Goal: Task Accomplishment & Management: Complete application form

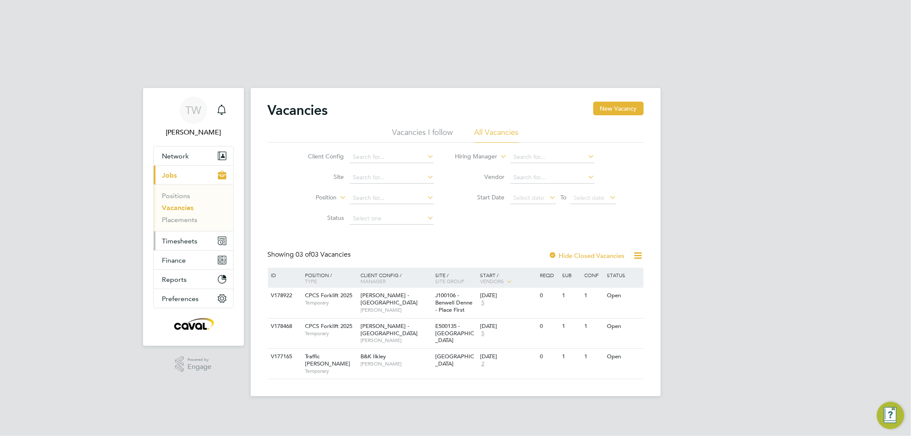
click at [180, 232] on button "Timesheets" at bounding box center [193, 241] width 79 height 19
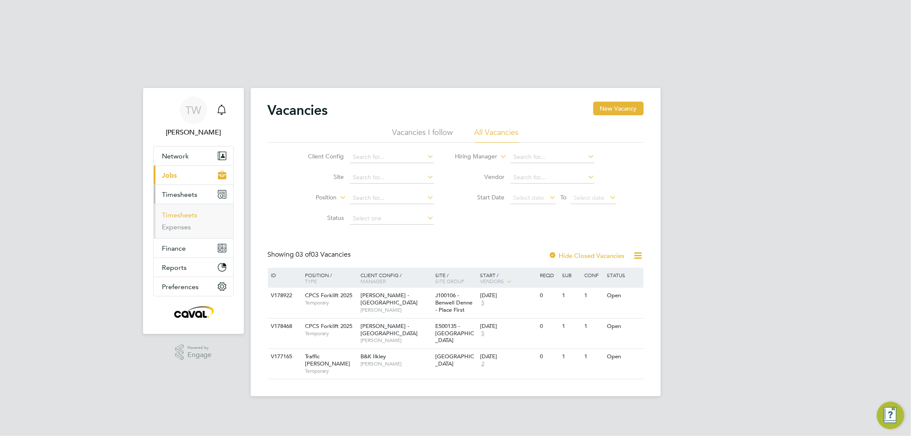
drag, startPoint x: 179, startPoint y: 154, endPoint x: 182, endPoint y: 156, distance: 4.6
click at [178, 211] on link "Timesheets" at bounding box center [179, 215] width 35 height 8
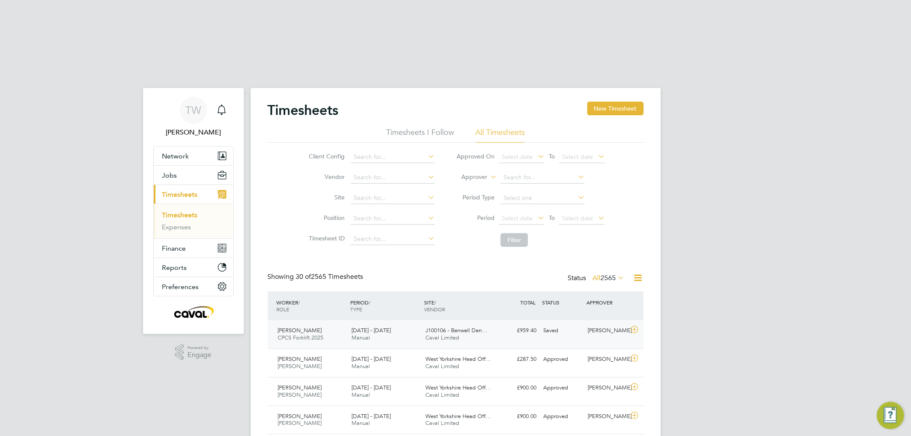
click at [494, 324] on div "J100106 - Benwell Den… Caval Limited" at bounding box center [459, 334] width 74 height 21
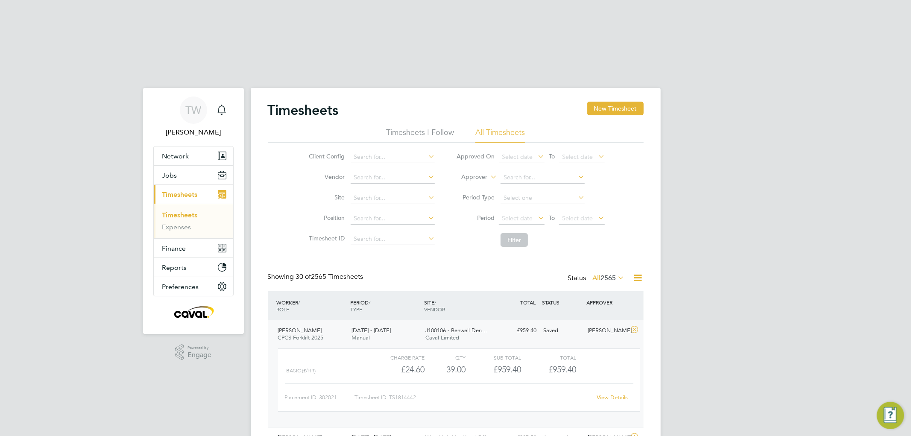
click at [615, 394] on link "View Details" at bounding box center [612, 397] width 31 height 7
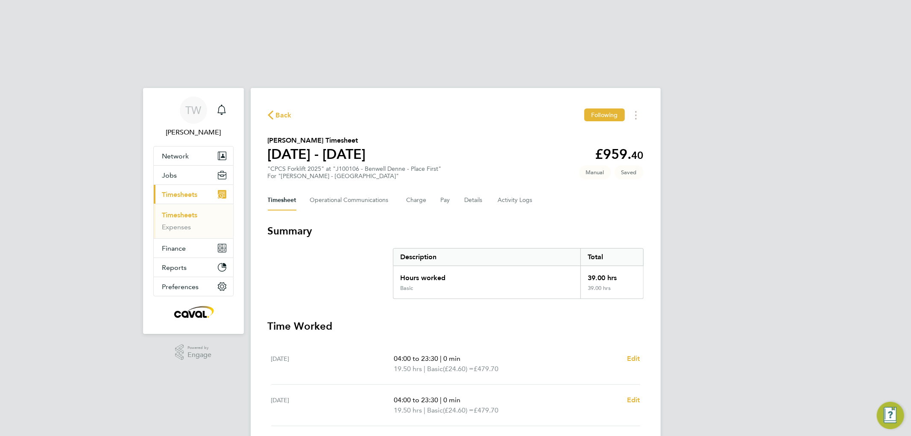
click at [88, 88] on div "TW Tim Wells Notifications Applications: Network Team Members Businesses Sites …" at bounding box center [455, 361] width 911 height 594
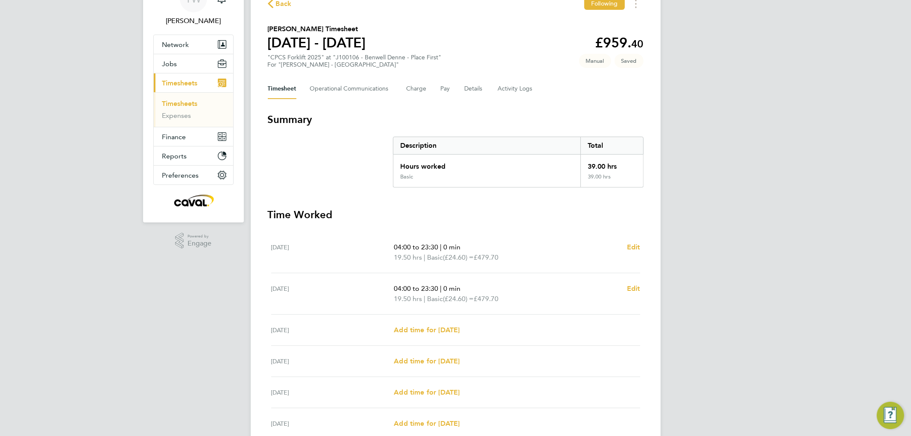
scroll to position [156, 0]
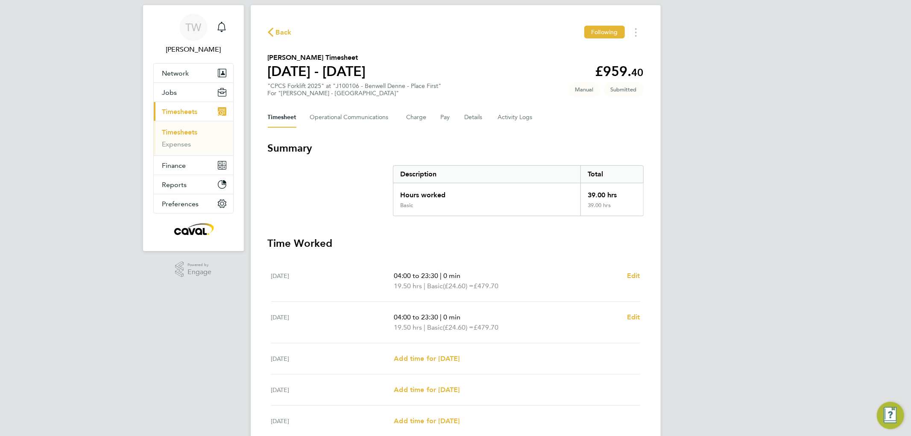
scroll to position [0, 0]
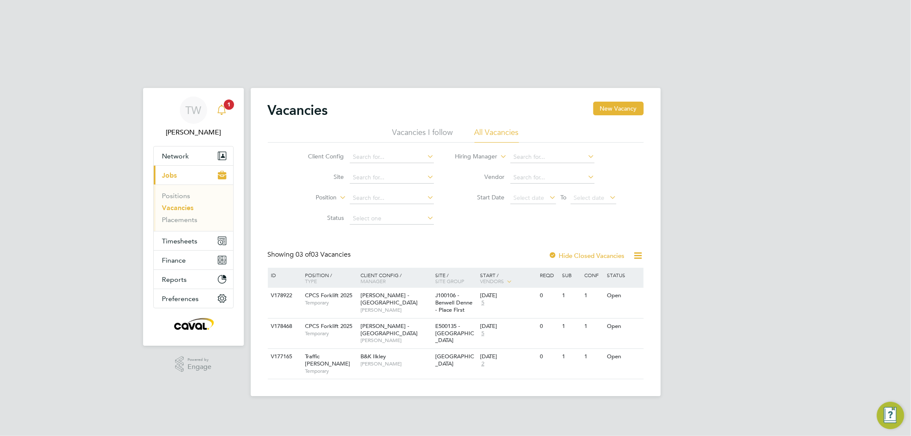
click at [227, 100] on span "1" at bounding box center [229, 105] width 10 height 10
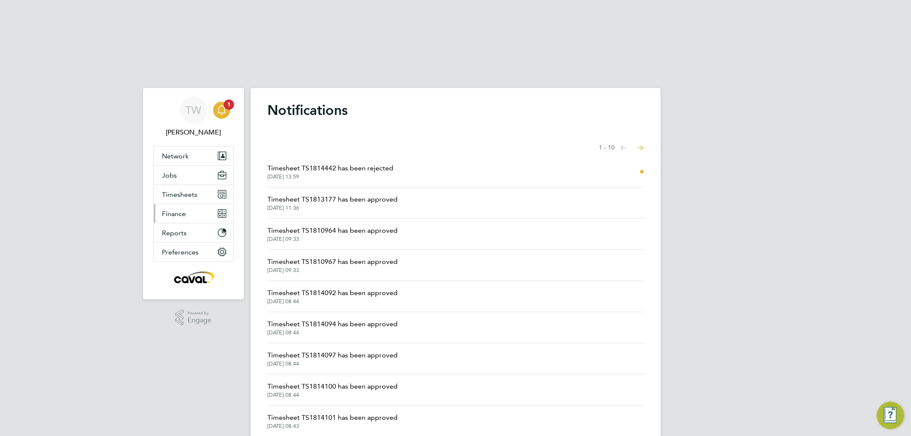
click at [190, 204] on button "Finance" at bounding box center [193, 213] width 79 height 19
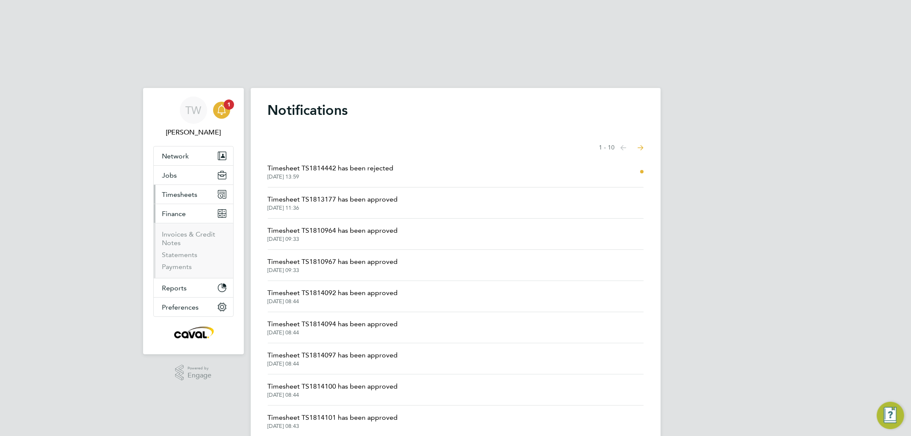
click at [191, 185] on button "Timesheets" at bounding box center [193, 194] width 79 height 19
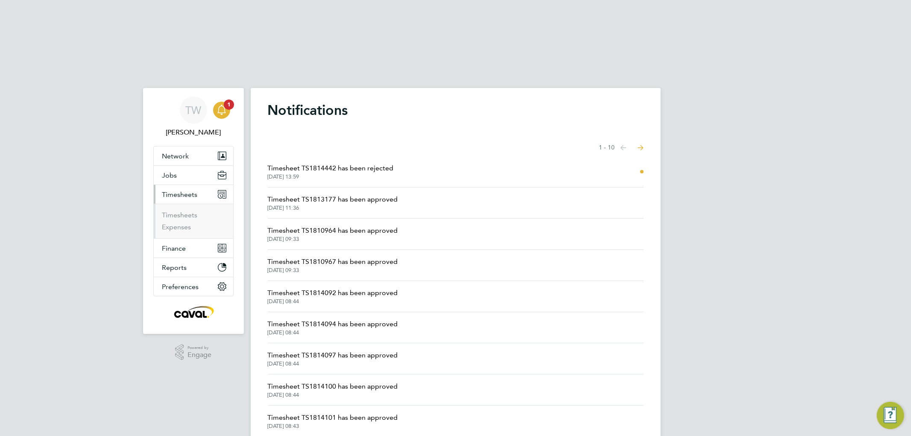
click at [185, 204] on ul "Timesheets Expenses" at bounding box center [193, 221] width 79 height 35
click at [184, 211] on link "Timesheets" at bounding box center [179, 215] width 35 height 8
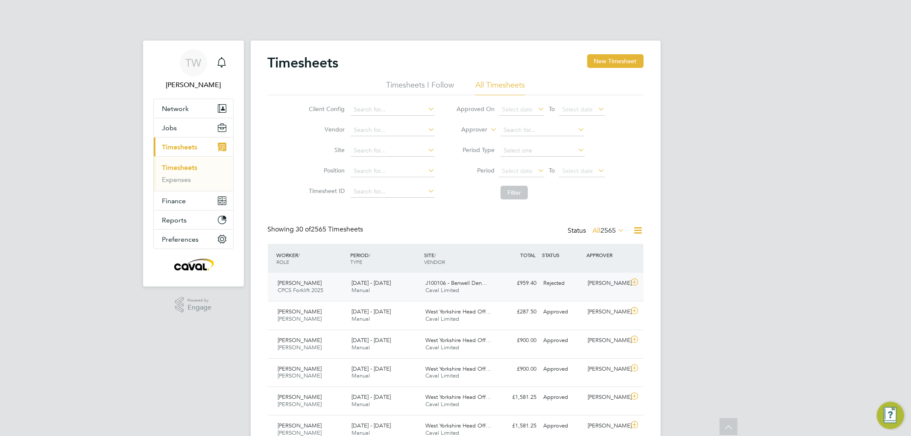
click at [498, 276] on div "£959.40 Rejected" at bounding box center [518, 283] width 44 height 14
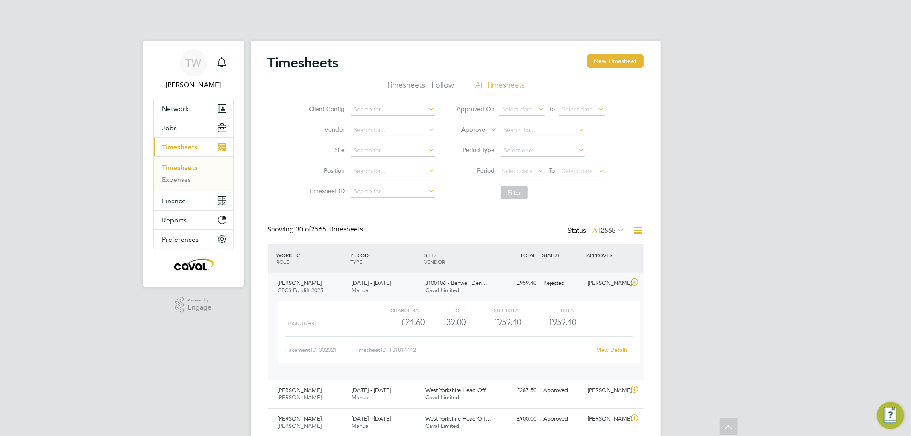
click at [613, 347] on link "View Details" at bounding box center [612, 350] width 31 height 7
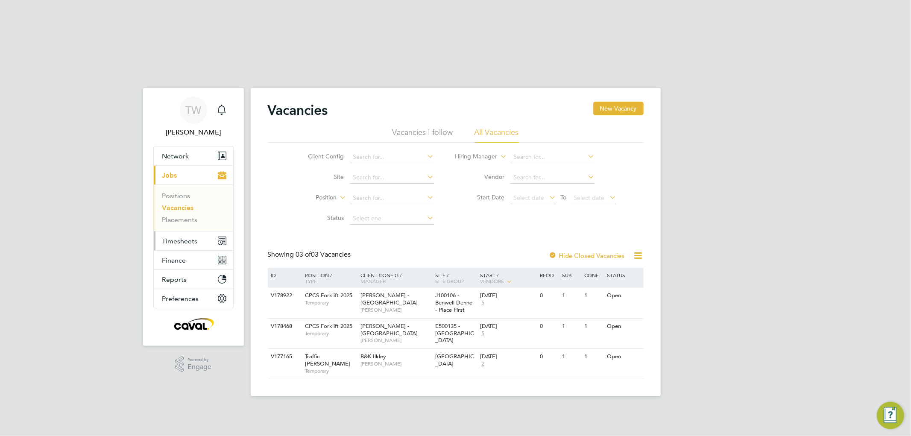
drag, startPoint x: 184, startPoint y: 178, endPoint x: 182, endPoint y: 200, distance: 21.9
click at [183, 237] on span "Timesheets" at bounding box center [179, 241] width 35 height 8
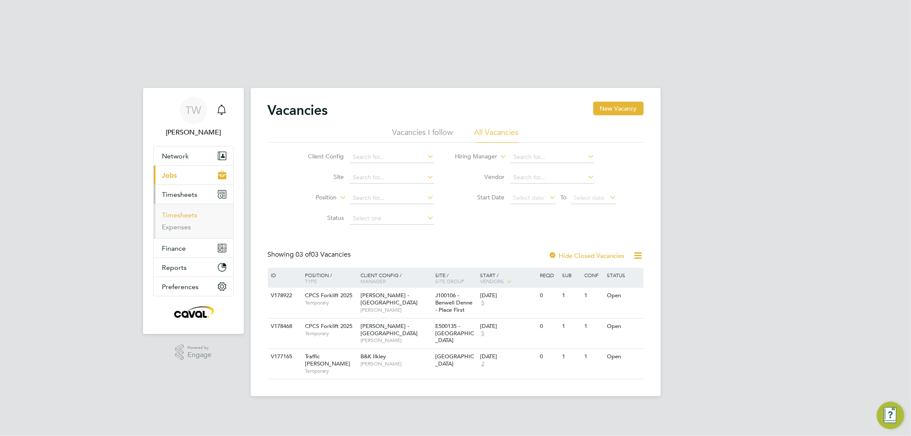
click at [179, 211] on link "Timesheets" at bounding box center [179, 215] width 35 height 8
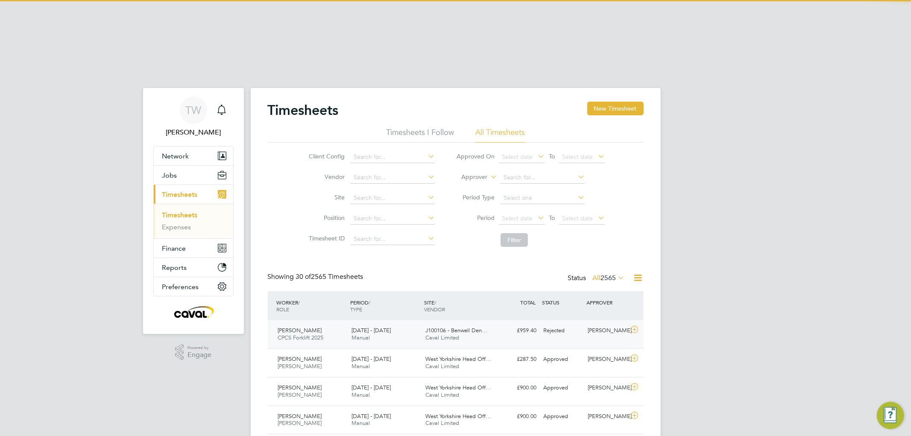
click at [318, 334] on span "CPCS Forklift 2025" at bounding box center [301, 337] width 46 height 7
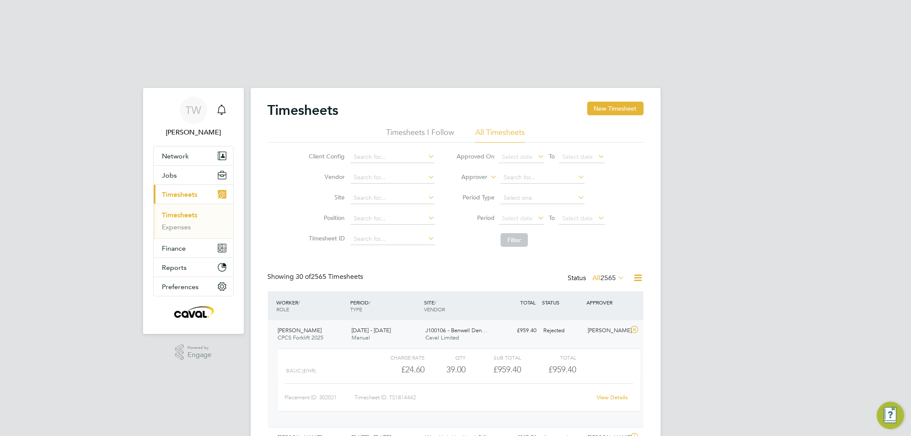
click at [620, 394] on link "View Details" at bounding box center [612, 397] width 31 height 7
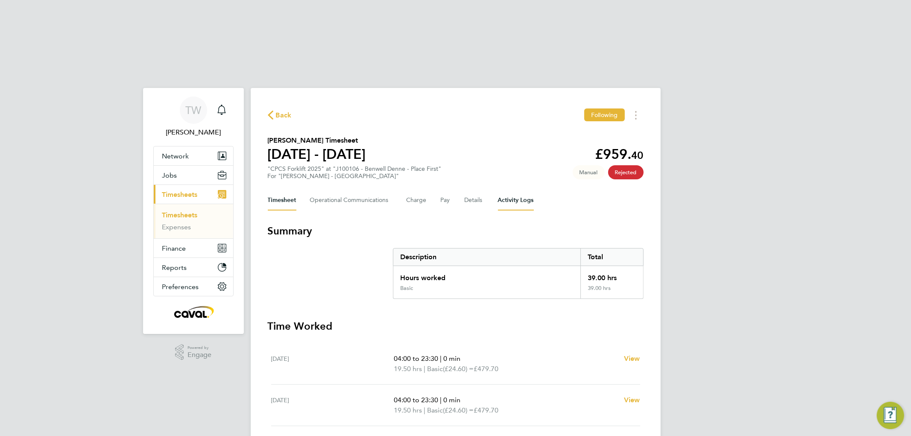
click at [509, 190] on Logs-tab "Activity Logs" at bounding box center [516, 200] width 36 height 21
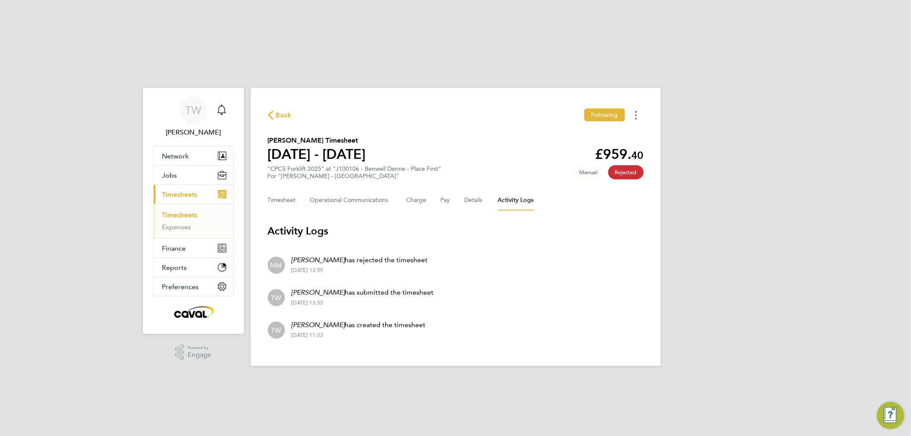
click at [637, 111] on icon "Timesheets Menu" at bounding box center [636, 115] width 2 height 9
click at [439, 88] on div "Back Following Download timesheet Craig Ward's Timesheet 30 Aug - 05 Sept 2025 …" at bounding box center [456, 227] width 410 height 278
click at [322, 190] on Communications-tab "Operational Communications" at bounding box center [351, 200] width 83 height 21
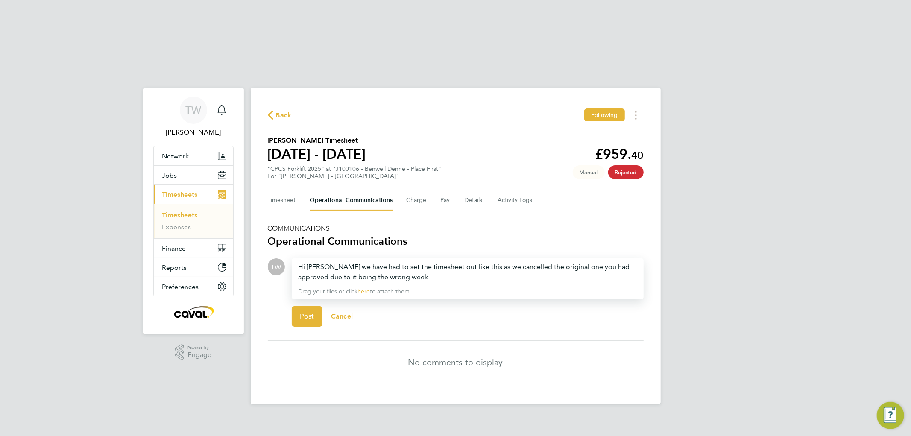
click at [424, 262] on div "Hi Nick we have had to set the timesheet out like this as we cancelled the orig…" at bounding box center [468, 272] width 338 height 21
click at [312, 312] on span "Post" at bounding box center [307, 316] width 14 height 9
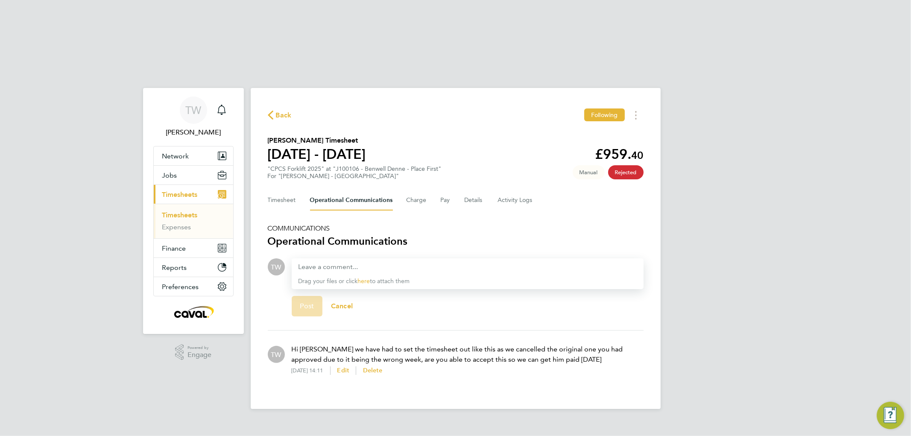
click at [52, 132] on div "TW Tim Wells Notifications Applications: Network Team Members Businesses Sites …" at bounding box center [455, 243] width 911 height 359
click at [288, 190] on button "Timesheet" at bounding box center [282, 200] width 29 height 21
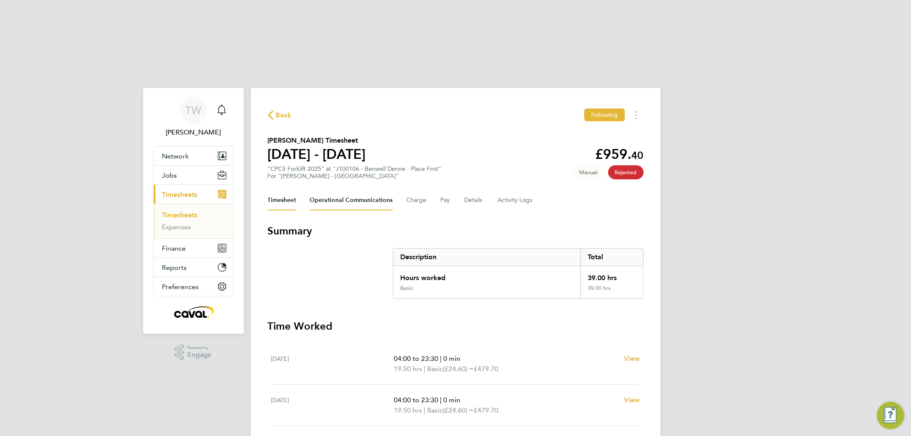
click at [380, 190] on Communications-tab "Operational Communications" at bounding box center [351, 200] width 83 height 21
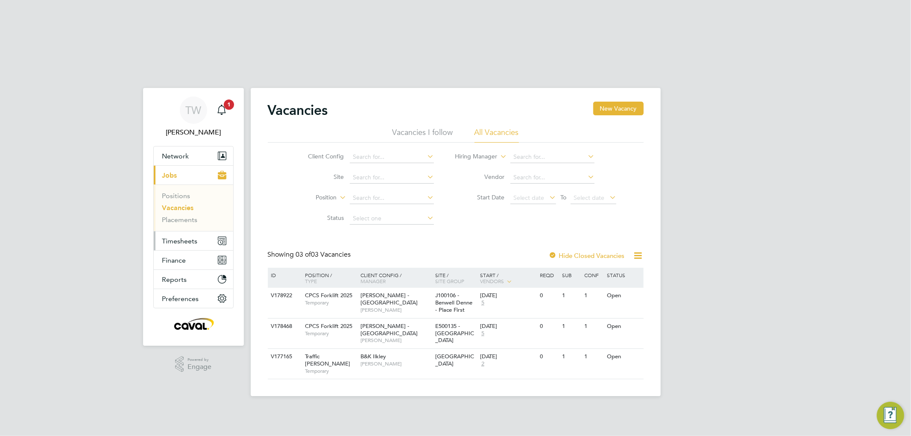
click at [190, 232] on button "Timesheets" at bounding box center [193, 241] width 79 height 19
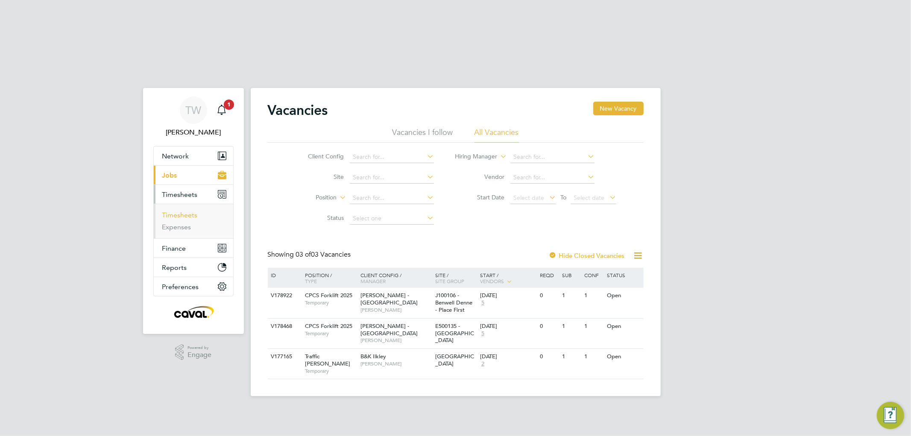
click at [192, 211] on link "Timesheets" at bounding box center [179, 215] width 35 height 8
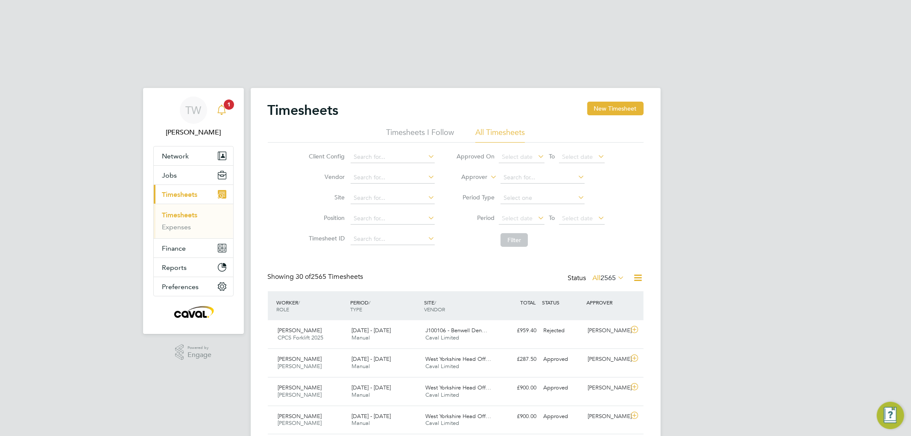
click at [221, 102] on div "Main navigation" at bounding box center [221, 110] width 17 height 17
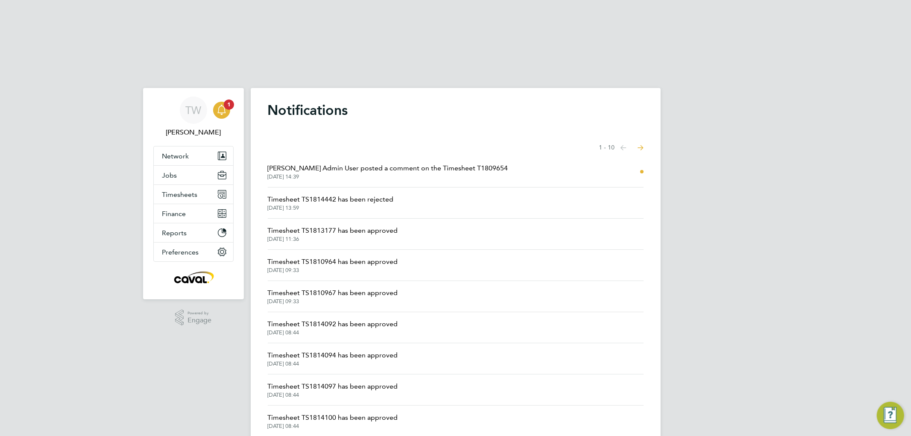
click at [323, 173] on span "03 Sep 2025, 14:39" at bounding box center [388, 176] width 241 height 7
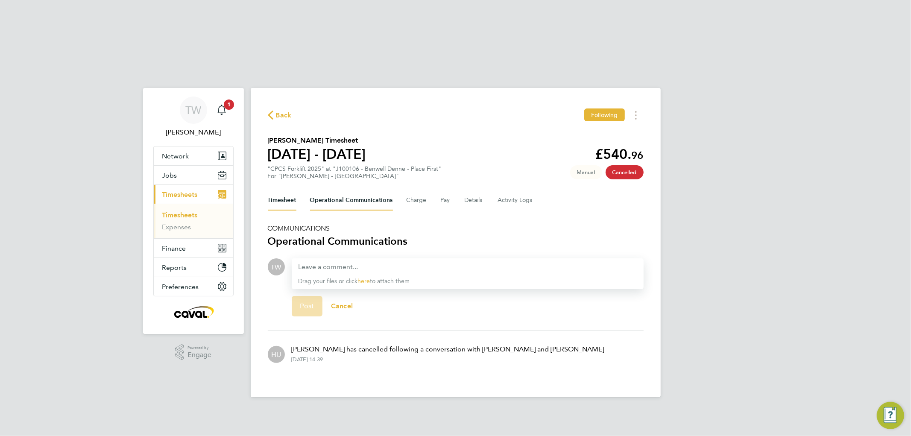
click at [275, 190] on button "Timesheet" at bounding box center [282, 200] width 29 height 21
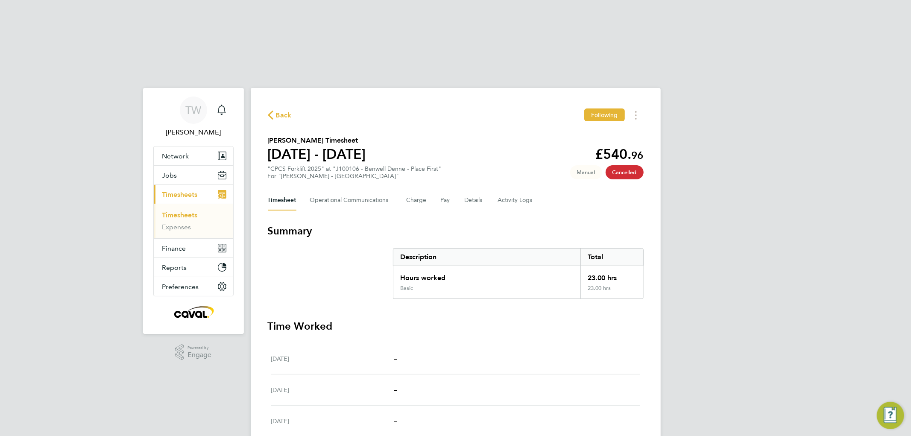
click at [188, 191] on span "Timesheets" at bounding box center [179, 195] width 35 height 8
click at [186, 211] on link "Timesheets" at bounding box center [179, 215] width 35 height 8
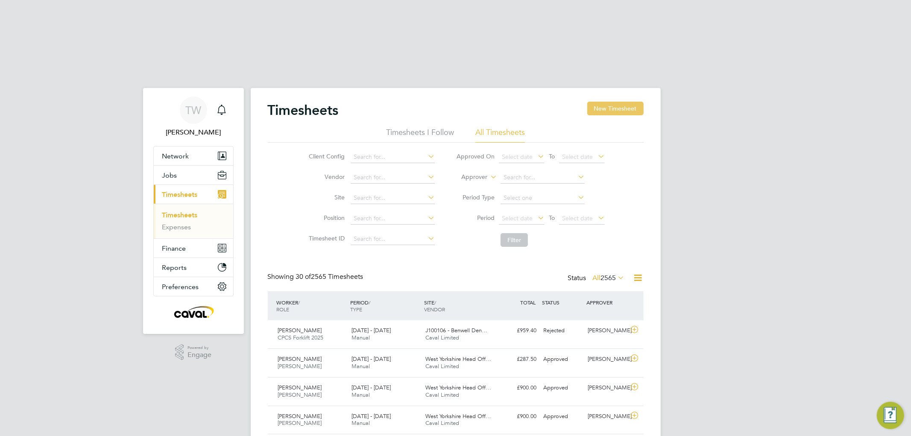
click at [600, 102] on button "New Timesheet" at bounding box center [616, 109] width 56 height 14
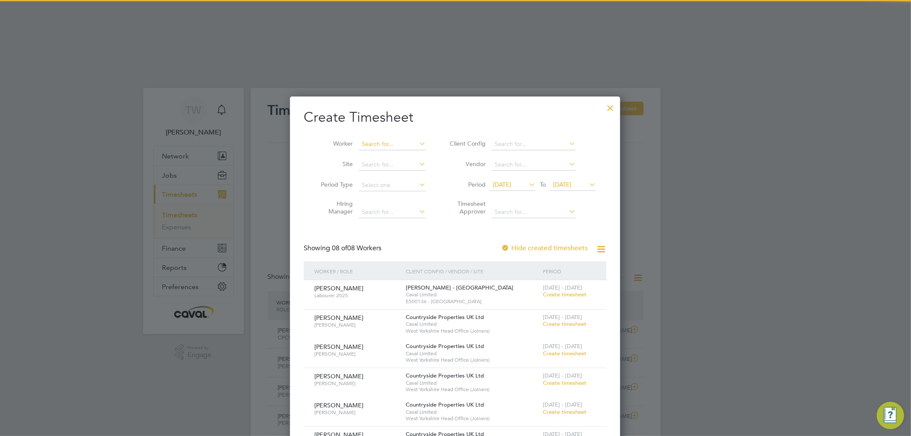
click at [378, 138] on input at bounding box center [392, 144] width 67 height 12
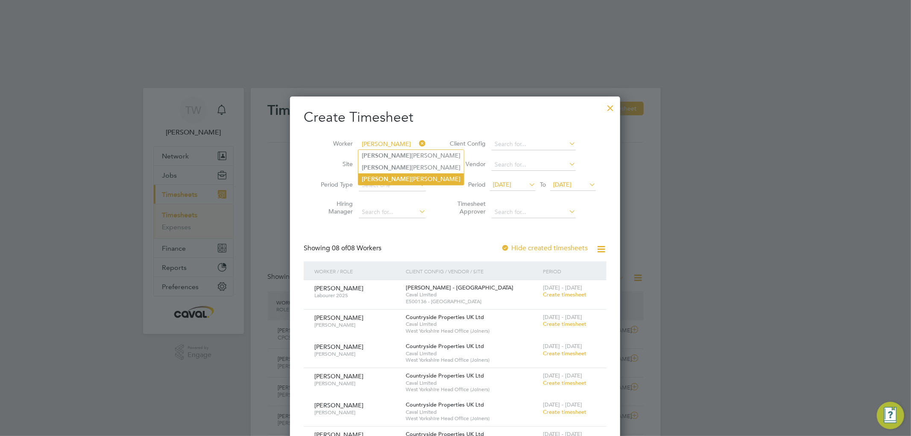
drag, startPoint x: 391, startPoint y: 112, endPoint x: 387, endPoint y: 115, distance: 5.1
click at [389, 173] on li "Craig Ward" at bounding box center [412, 179] width 106 height 12
type input "[PERSON_NAME]"
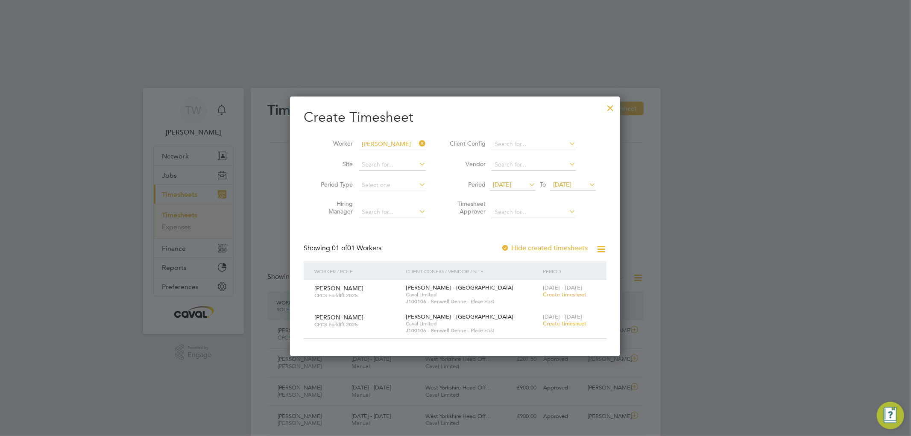
click at [562, 291] on span "Create timesheet" at bounding box center [565, 294] width 44 height 7
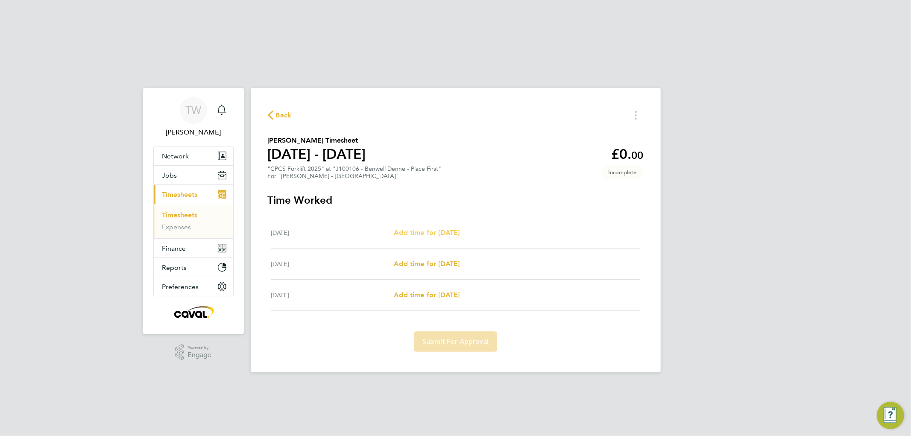
click at [409, 229] on span "Add time for Wed 20 Aug" at bounding box center [427, 233] width 66 height 8
select select "60"
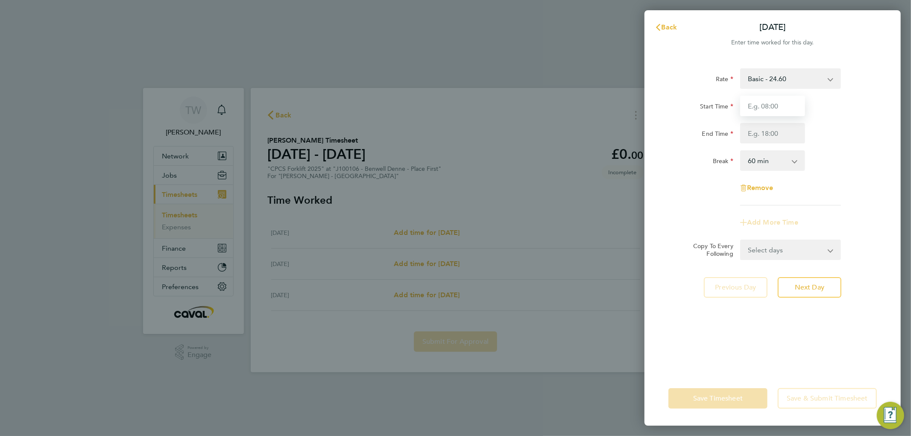
click at [770, 109] on input "Start Time" at bounding box center [773, 106] width 65 height 21
type input "07:30"
click at [769, 131] on input "End Time" at bounding box center [773, 133] width 65 height 21
click at [770, 104] on input "07:30" at bounding box center [773, 106] width 65 height 21
click at [766, 124] on input "End Time" at bounding box center [773, 133] width 65 height 21
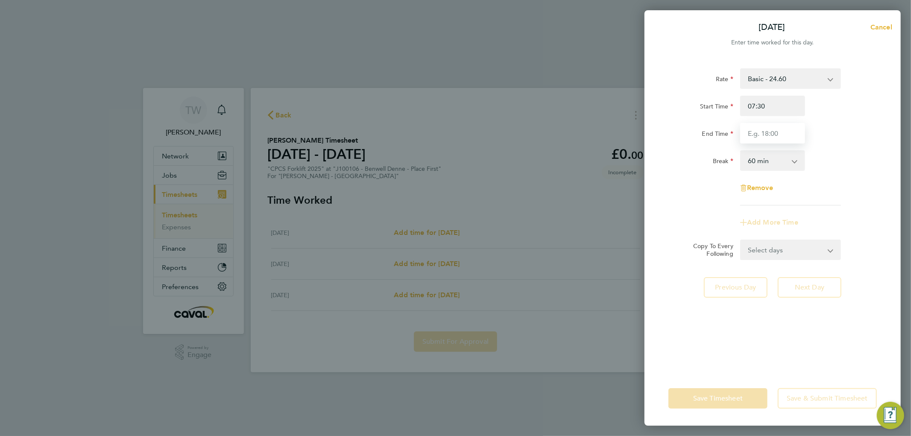
type input "16:00"
click at [768, 161] on select "0 min 15 min 30 min 45 min 60 min 75 min 90 min" at bounding box center [767, 160] width 53 height 19
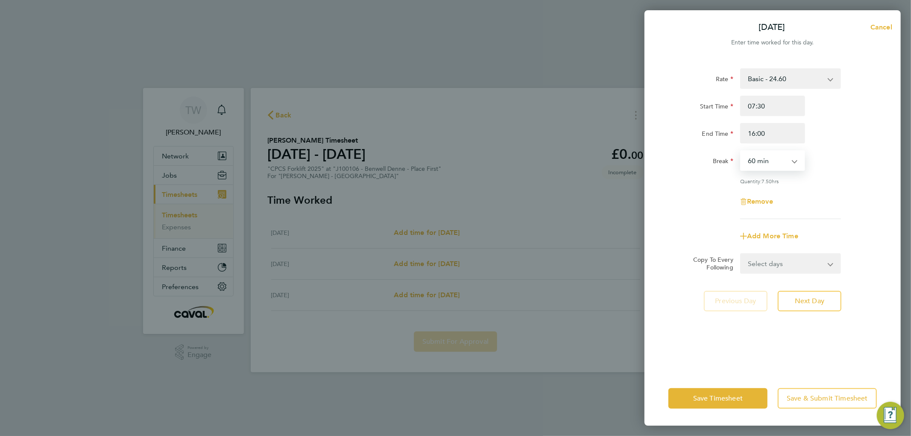
select select "30"
click at [741, 151] on select "0 min 15 min 30 min 45 min 60 min 75 min 90 min" at bounding box center [767, 160] width 53 height 19
click at [817, 293] on button "Next Day" at bounding box center [810, 301] width 64 height 21
select select "60"
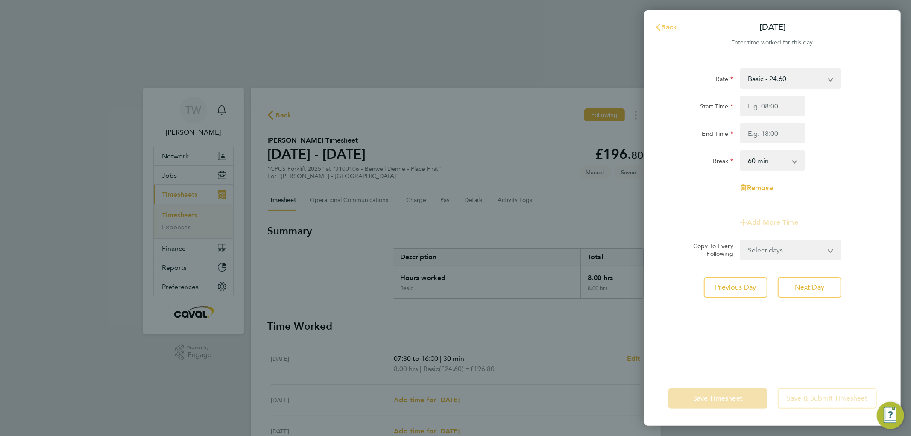
click at [676, 26] on span "Back" at bounding box center [670, 27] width 16 height 8
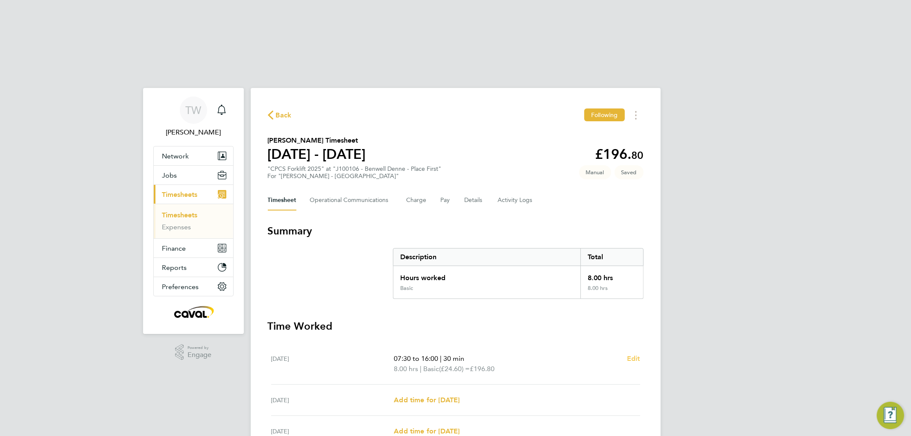
click at [635, 355] on span "Edit" at bounding box center [633, 359] width 13 height 8
select select "30"
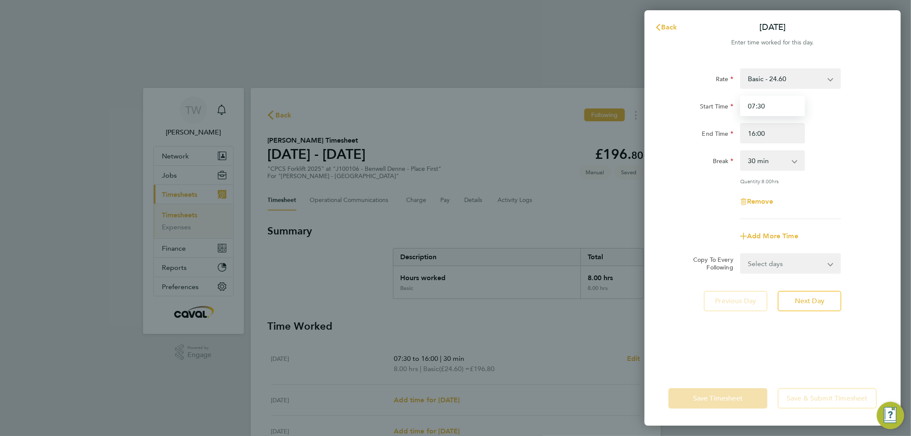
click at [765, 106] on input "07:30" at bounding box center [773, 106] width 65 height 21
drag, startPoint x: 767, startPoint y: 107, endPoint x: 745, endPoint y: 109, distance: 21.9
click at [749, 107] on input "07:30" at bounding box center [773, 106] width 65 height 21
click at [773, 104] on input "Start Time" at bounding box center [773, 106] width 65 height 21
type input "08:00"
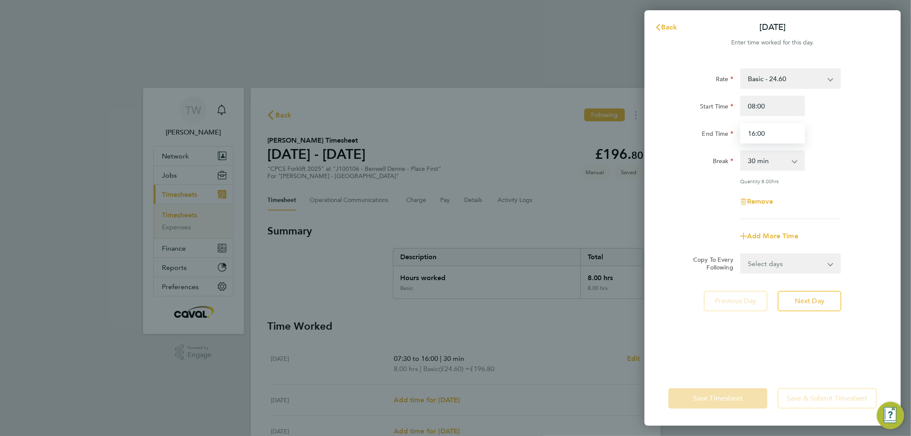
click at [772, 131] on input "16:00" at bounding box center [773, 133] width 65 height 21
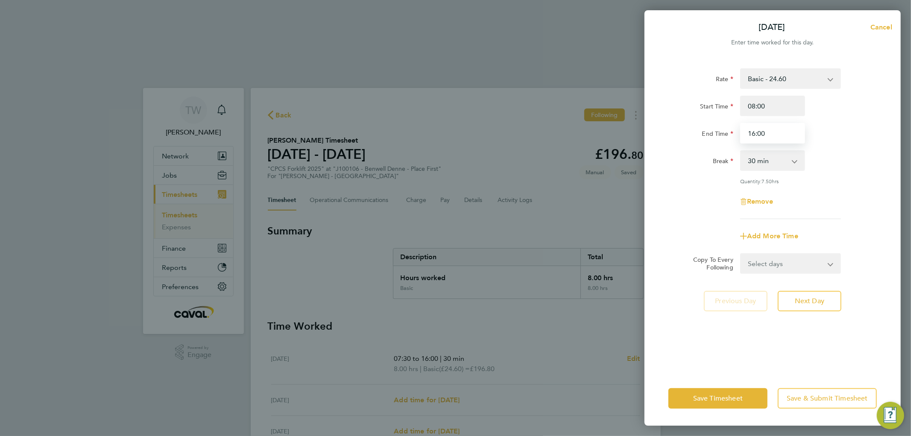
click at [761, 133] on input "16:00" at bounding box center [773, 133] width 65 height 21
type input "16:30"
click at [809, 302] on span "Next Day" at bounding box center [809, 301] width 29 height 9
select select "60"
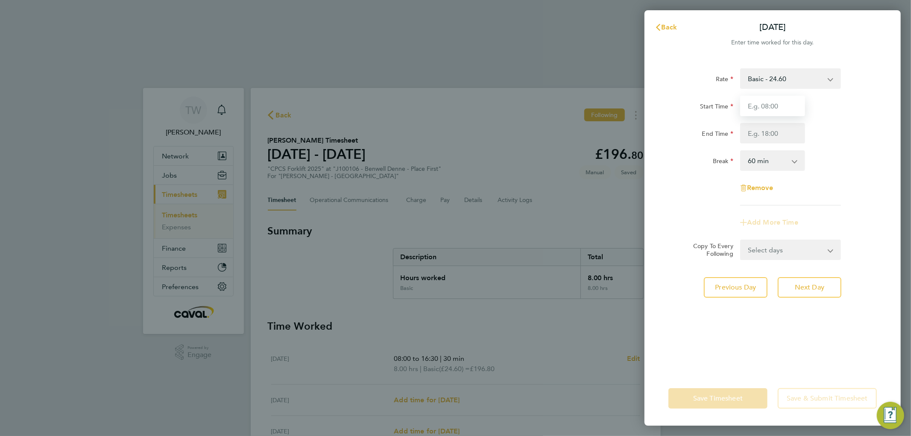
click at [772, 101] on input "Start Time" at bounding box center [773, 106] width 65 height 21
type input "08:00"
drag, startPoint x: 755, startPoint y: 135, endPoint x: 765, endPoint y: 143, distance: 12.8
click at [755, 135] on input "End Time" at bounding box center [773, 133] width 65 height 21
type input "16:30"
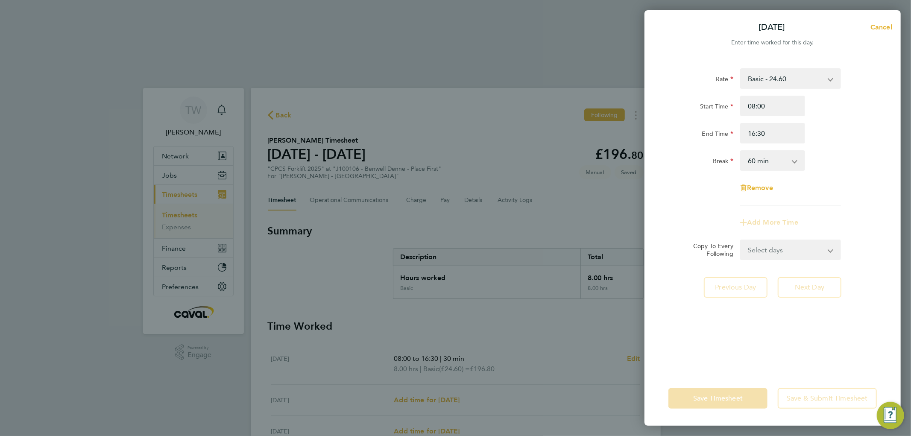
click at [758, 160] on select "0 min 15 min 30 min 45 min 60 min 75 min 90 min" at bounding box center [767, 160] width 53 height 19
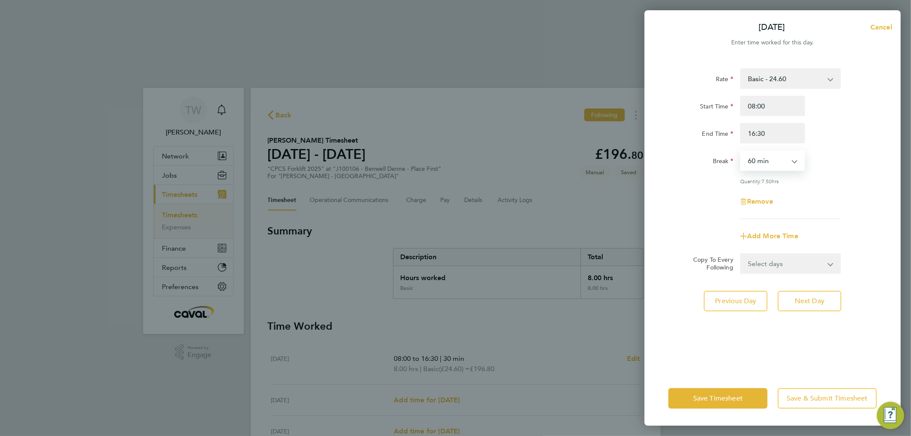
select select "30"
click at [741, 151] on select "0 min 15 min 30 min 45 min 60 min 75 min 90 min" at bounding box center [767, 160] width 53 height 19
click at [802, 299] on span "Next Day" at bounding box center [809, 301] width 29 height 9
select select "60"
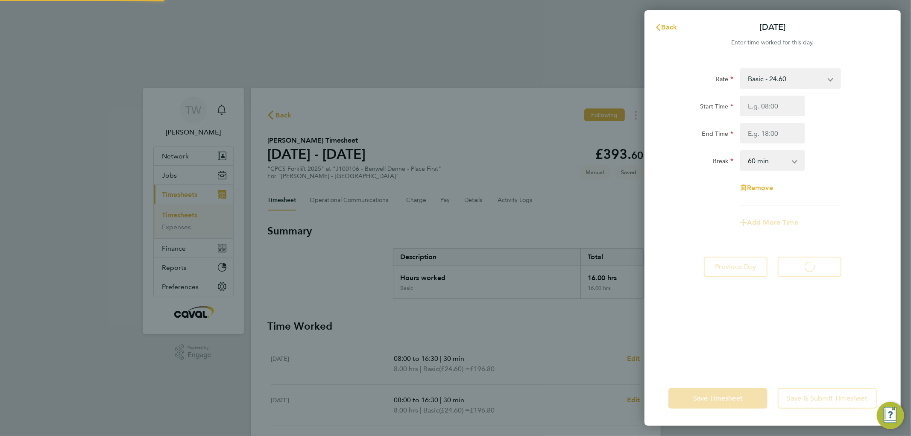
select select "60"
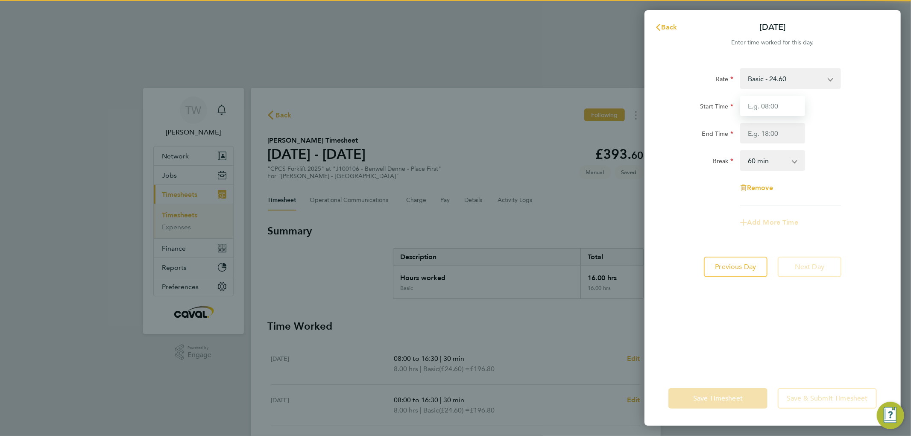
click at [772, 107] on input "Start Time" at bounding box center [773, 106] width 65 height 21
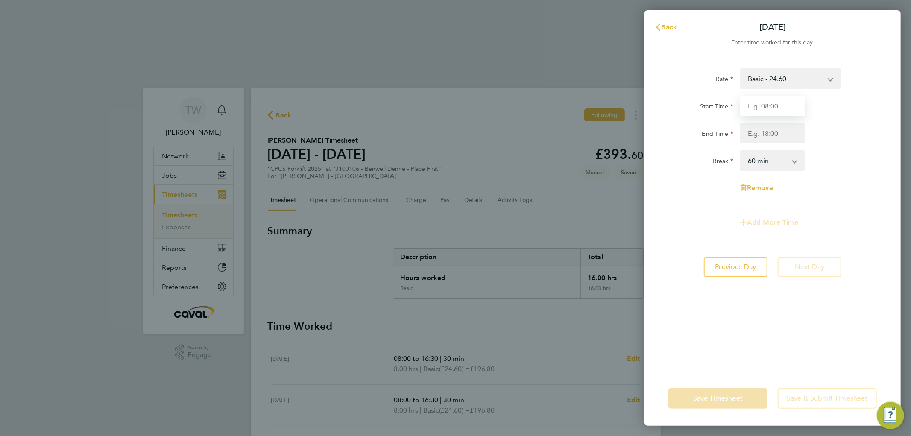
type input "08:00"
click at [769, 132] on input "End Time" at bounding box center [773, 133] width 65 height 21
type input "15:30"
click at [759, 167] on select "0 min 15 min 30 min 45 min 60 min 75 min 90 min" at bounding box center [767, 160] width 53 height 19
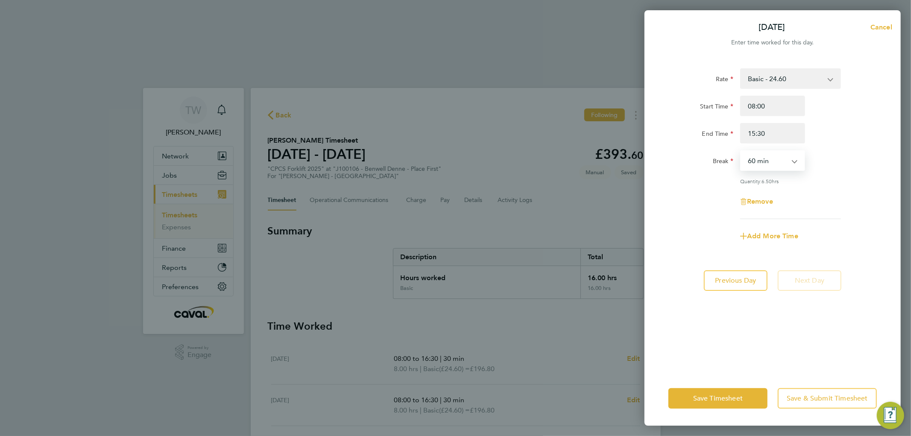
select select "30"
click at [741, 151] on select "0 min 15 min 30 min 45 min 60 min 75 min 90 min" at bounding box center [767, 160] width 53 height 19
click at [718, 397] on span "Save Timesheet" at bounding box center [719, 398] width 50 height 9
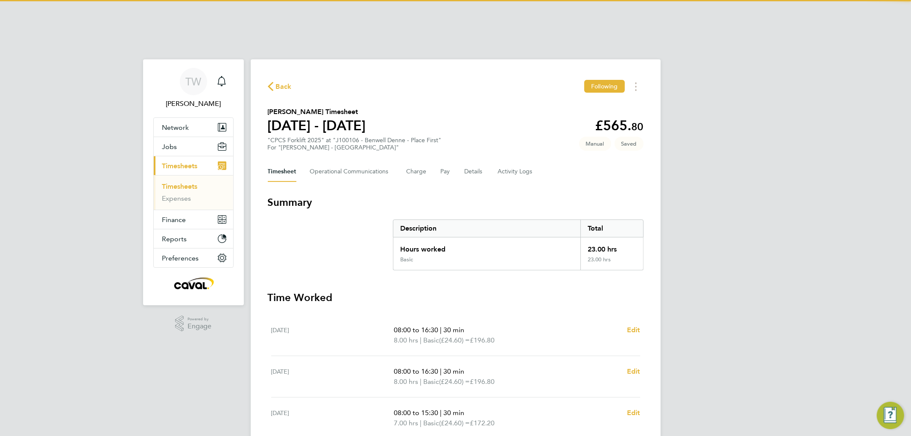
scroll to position [41, 0]
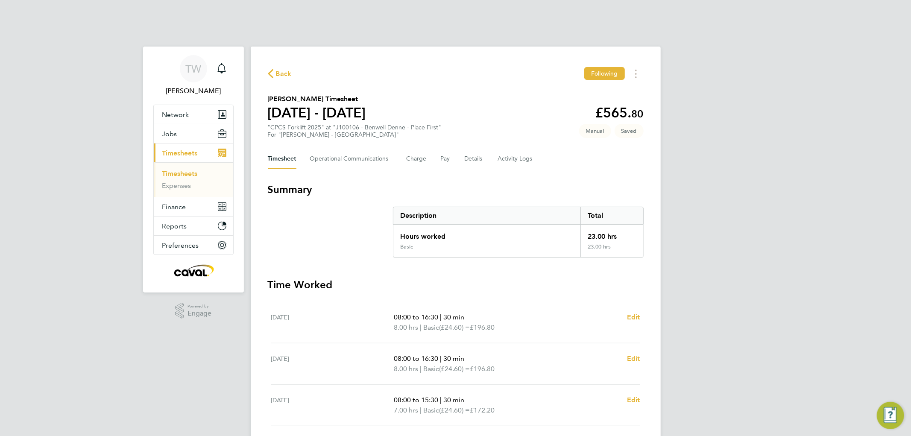
click at [191, 170] on link "Timesheets" at bounding box center [179, 174] width 35 height 8
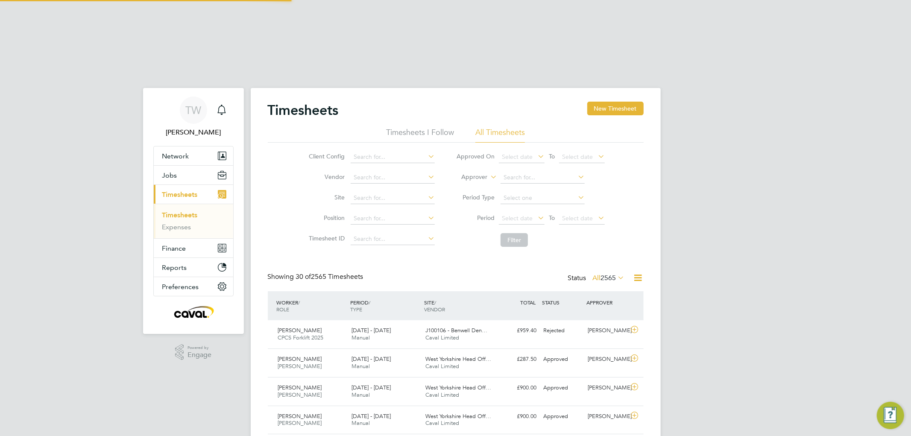
scroll to position [4, 5]
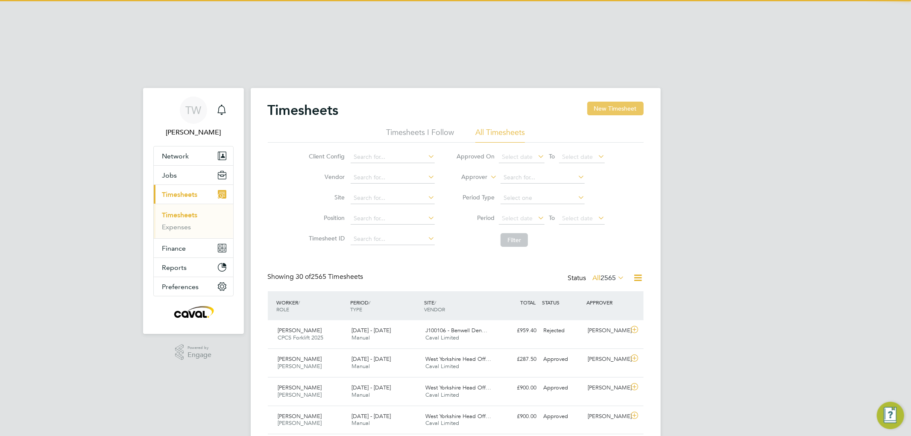
click at [617, 102] on button "New Timesheet" at bounding box center [616, 109] width 56 height 14
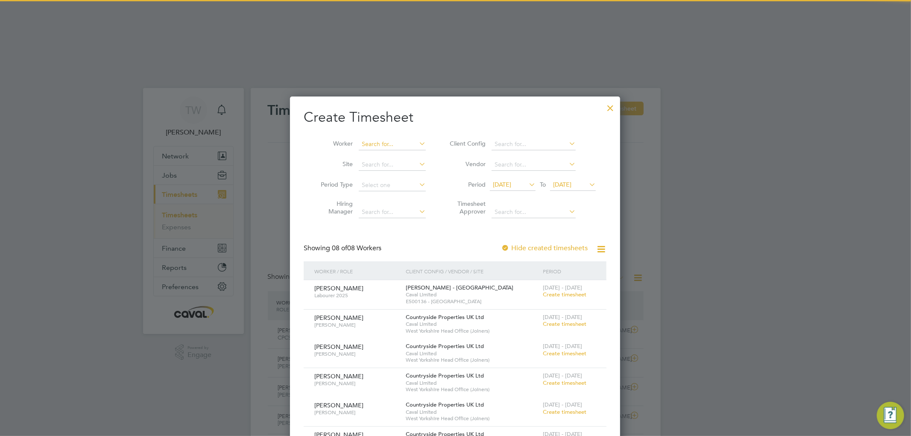
click at [393, 138] on input at bounding box center [392, 144] width 67 height 12
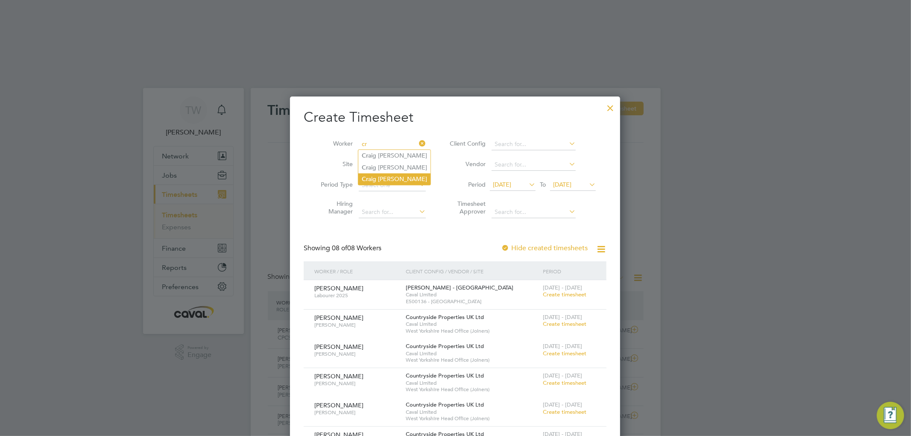
click at [386, 173] on li "Cr aig Ward" at bounding box center [395, 179] width 72 height 12
type input "[PERSON_NAME]"
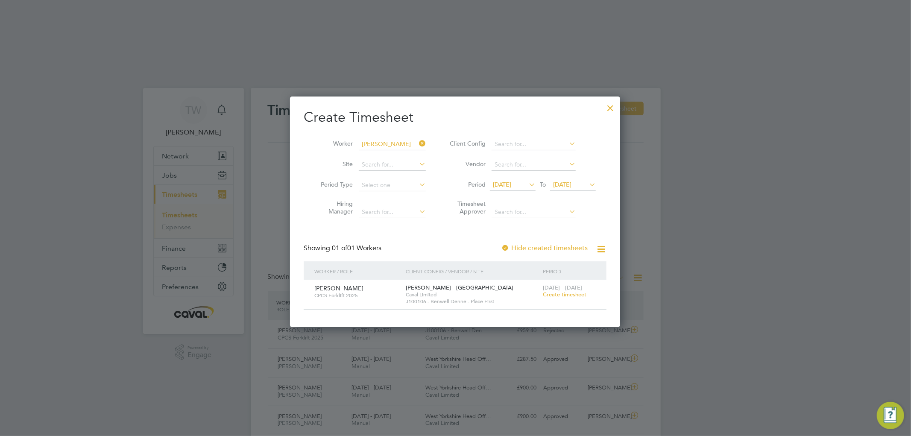
click at [563, 291] on span "Create timesheet" at bounding box center [565, 294] width 44 height 7
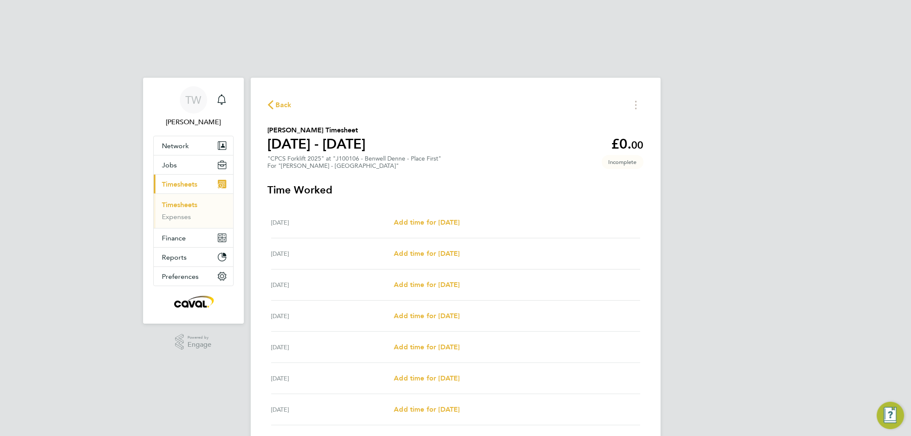
click at [381, 270] on div "Mon 25 Aug Add time for Mon 25 Aug Add time for Mon 25 Aug" at bounding box center [455, 285] width 369 height 31
click at [426, 281] on span "Add time for Mon 25 Aug" at bounding box center [427, 285] width 66 height 8
select select "60"
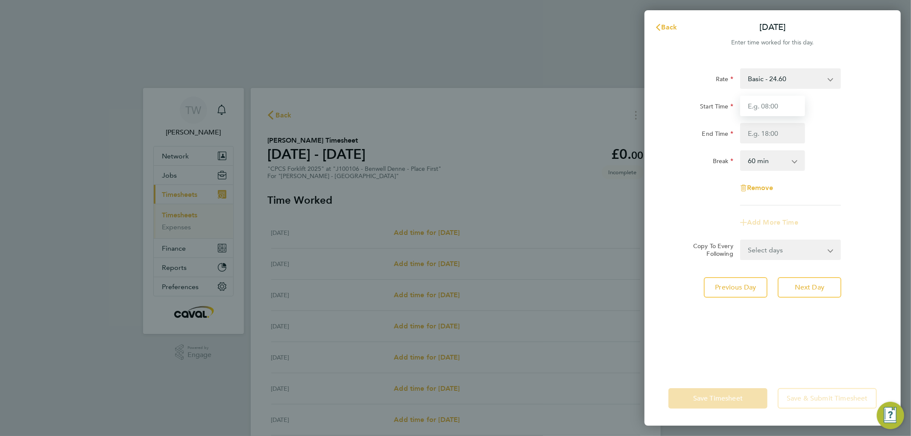
drag, startPoint x: 768, startPoint y: 108, endPoint x: 763, endPoint y: 113, distance: 7.6
click at [768, 108] on input "Start Time" at bounding box center [773, 106] width 65 height 21
type input "08:00"
click at [767, 131] on input "End Time" at bounding box center [773, 133] width 65 height 21
type input "16:30"
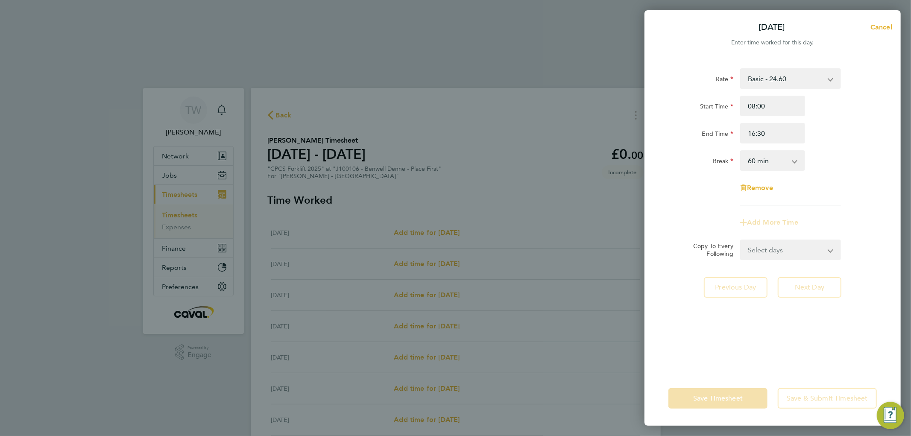
click at [759, 167] on select "0 min 15 min 30 min 45 min 60 min 75 min 90 min" at bounding box center [767, 160] width 53 height 19
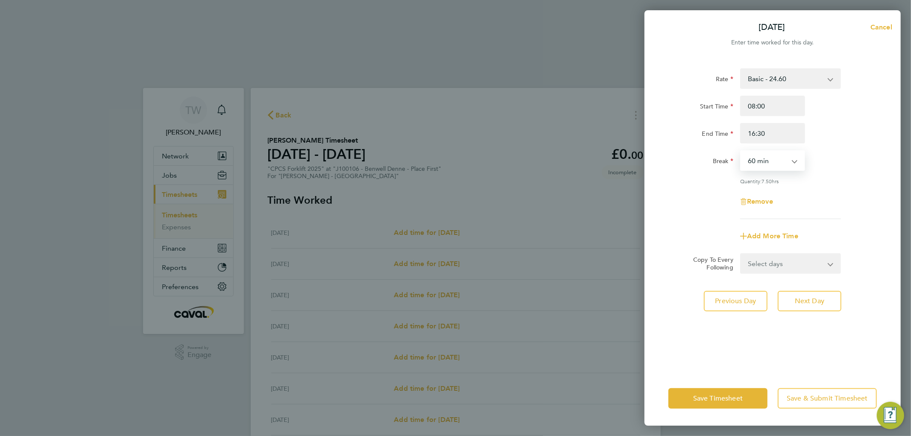
select select "30"
click at [741, 151] on select "0 min 15 min 30 min 45 min 60 min 75 min 90 min" at bounding box center [767, 160] width 53 height 19
click at [798, 302] on span "Next Day" at bounding box center [809, 301] width 29 height 9
select select "60"
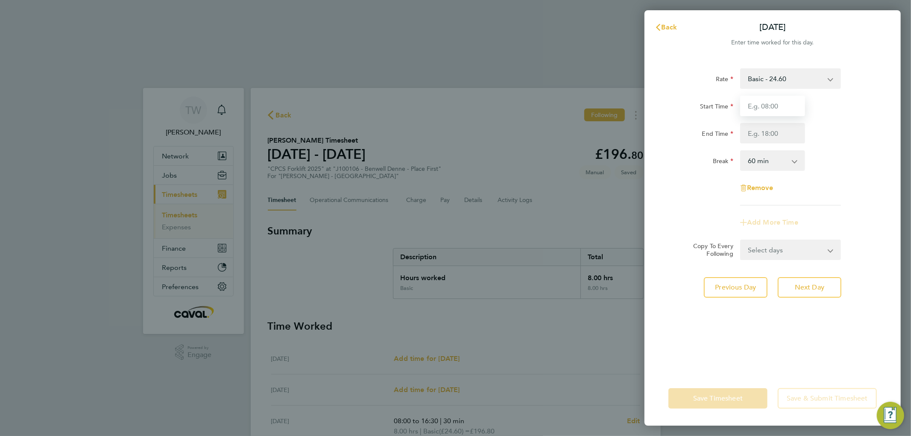
drag, startPoint x: 773, startPoint y: 103, endPoint x: 792, endPoint y: 115, distance: 23.5
click at [773, 103] on input "Start Time" at bounding box center [773, 106] width 65 height 21
type input "08:00"
drag, startPoint x: 792, startPoint y: 115, endPoint x: 763, endPoint y: 134, distance: 34.7
click at [763, 134] on input "End Time" at bounding box center [773, 133] width 65 height 21
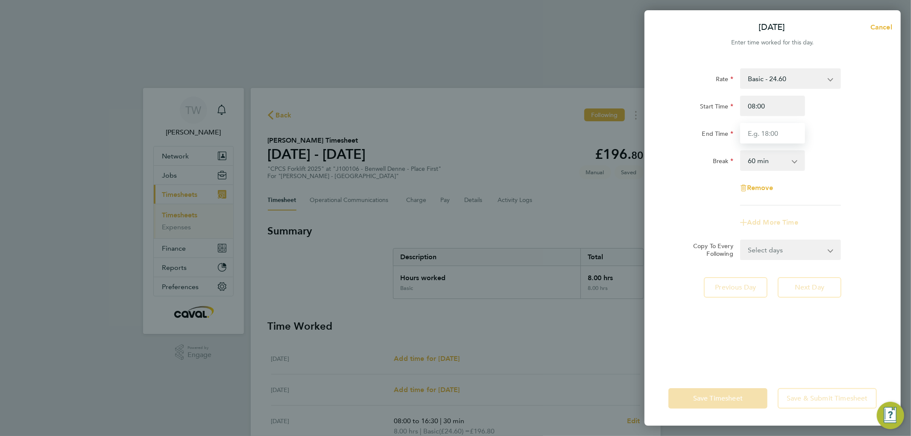
type input "16:30"
click at [758, 164] on select "0 min 15 min 30 min 45 min 60 min 75 min 90 min" at bounding box center [767, 160] width 53 height 19
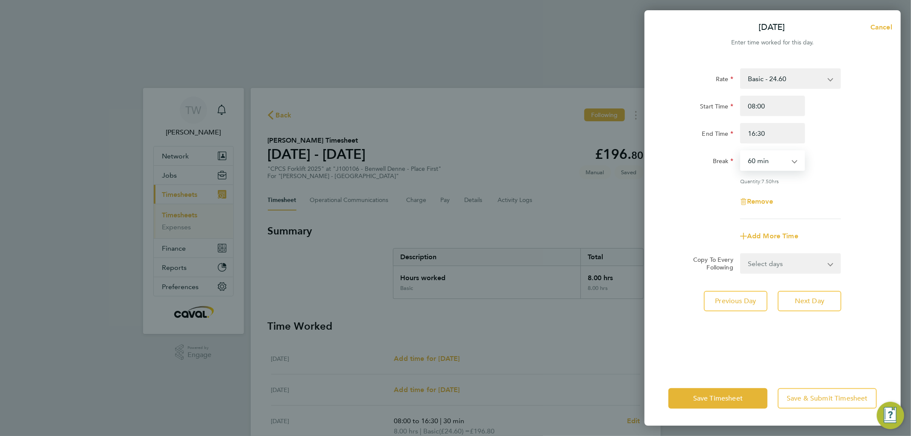
select select "30"
click at [741, 151] on select "0 min 15 min 30 min 45 min 60 min 75 min 90 min" at bounding box center [767, 160] width 53 height 19
click at [817, 297] on span "Next Day" at bounding box center [809, 301] width 29 height 9
select select "60"
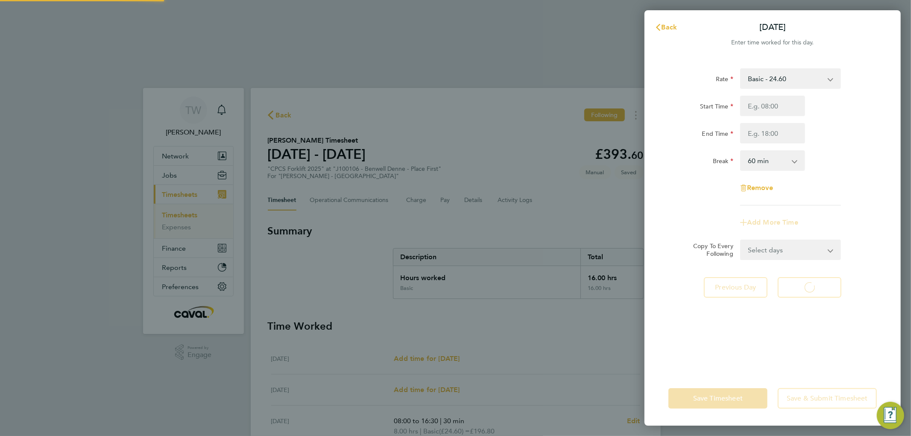
select select "60"
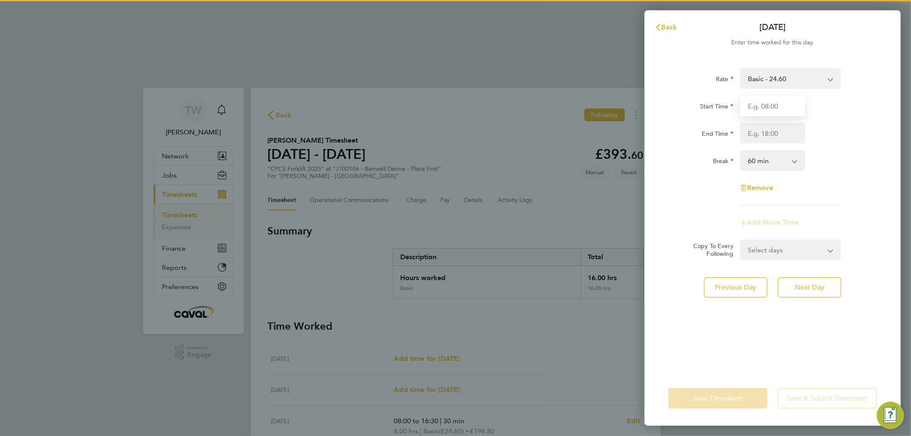
click at [775, 110] on input "Start Time" at bounding box center [773, 106] width 65 height 21
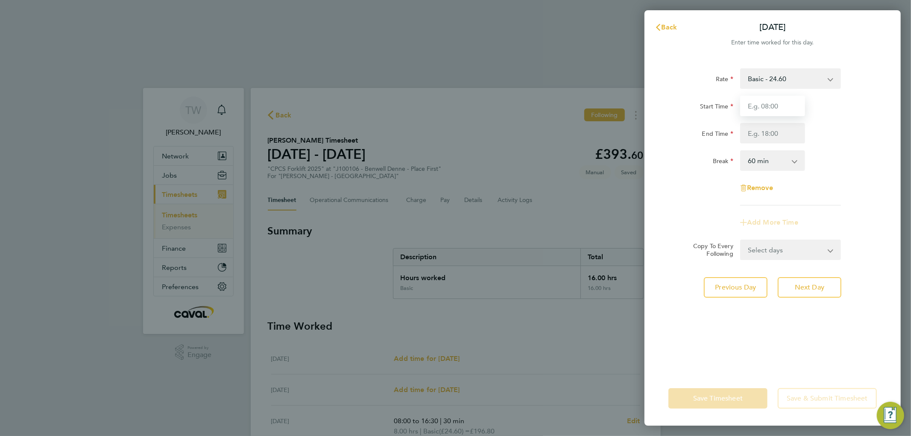
type input "08:00"
click at [773, 134] on input "End Time" at bounding box center [773, 133] width 65 height 21
type input "16:30"
drag, startPoint x: 756, startPoint y: 163, endPoint x: 755, endPoint y: 169, distance: 5.6
click at [756, 163] on select "0 min 15 min 30 min 45 min 60 min 75 min 90 min" at bounding box center [767, 160] width 53 height 19
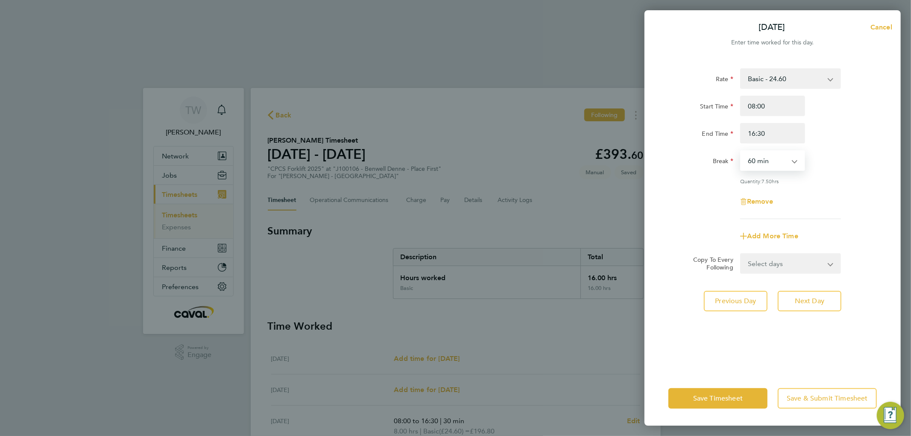
select select "30"
click at [741, 151] on select "0 min 15 min 30 min 45 min 60 min 75 min 90 min" at bounding box center [767, 160] width 53 height 19
click at [813, 301] on span "Next Day" at bounding box center [809, 301] width 29 height 9
select select "60"
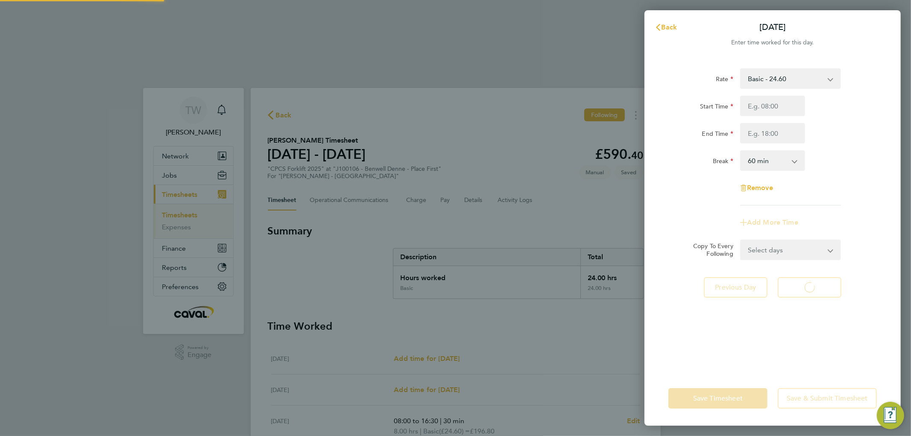
select select "60"
click at [751, 116] on div "Start Time End Time" at bounding box center [772, 120] width 215 height 48
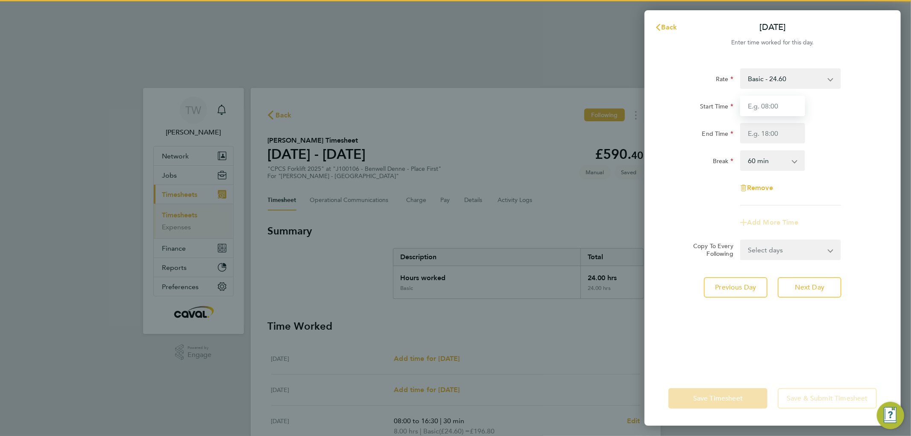
click at [757, 108] on input "Start Time" at bounding box center [773, 106] width 65 height 21
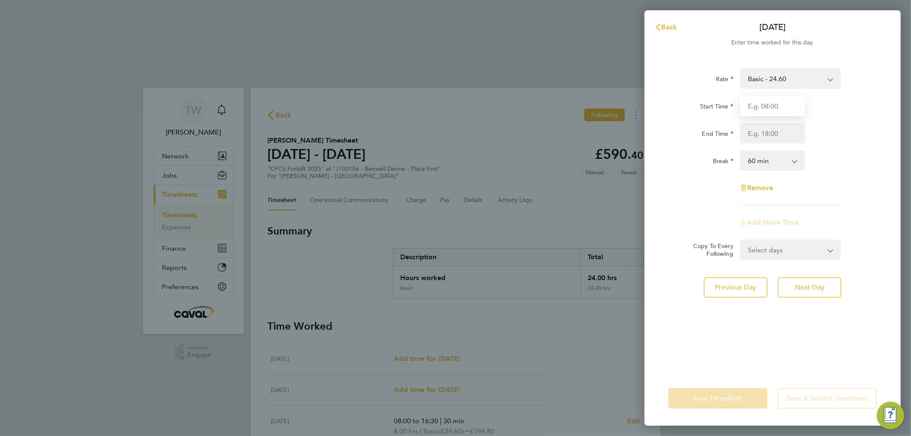
type input "08:00"
click at [754, 133] on input "End Time" at bounding box center [773, 133] width 65 height 21
type input "16:30"
click at [765, 162] on select "0 min 15 min 30 min 45 min 60 min 75 min 90 min" at bounding box center [767, 160] width 53 height 19
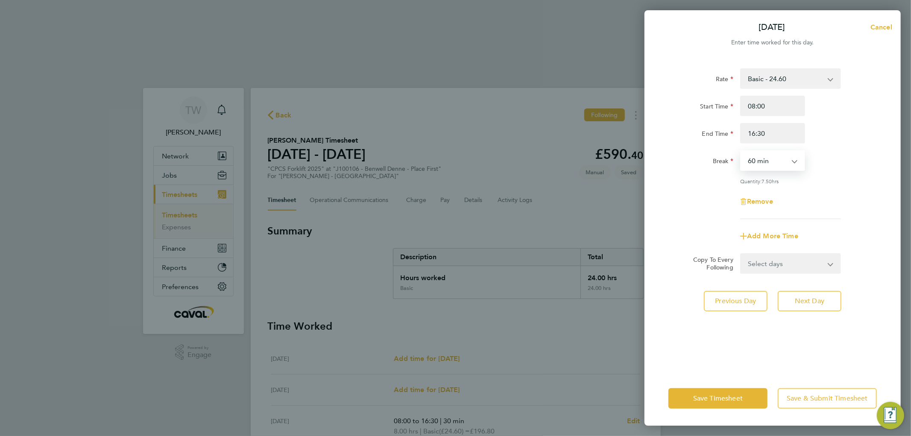
select select "30"
click at [741, 151] on select "0 min 15 min 30 min 45 min 60 min 75 min 90 min" at bounding box center [767, 160] width 53 height 19
click at [829, 300] on button "Next Day" at bounding box center [810, 301] width 64 height 21
select select "60"
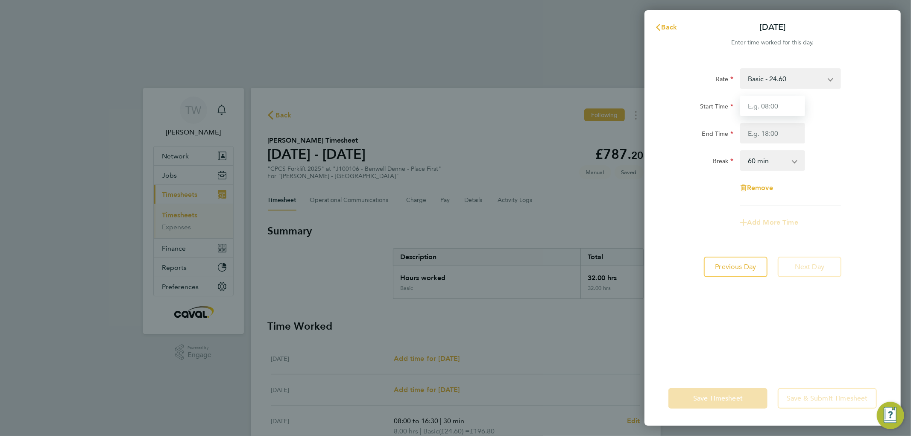
click at [769, 107] on input "Start Time" at bounding box center [773, 106] width 65 height 21
type input "08:00"
drag, startPoint x: 768, startPoint y: 129, endPoint x: 779, endPoint y: 140, distance: 15.7
click at [768, 129] on input "End Time" at bounding box center [773, 133] width 65 height 21
type input "15:30"
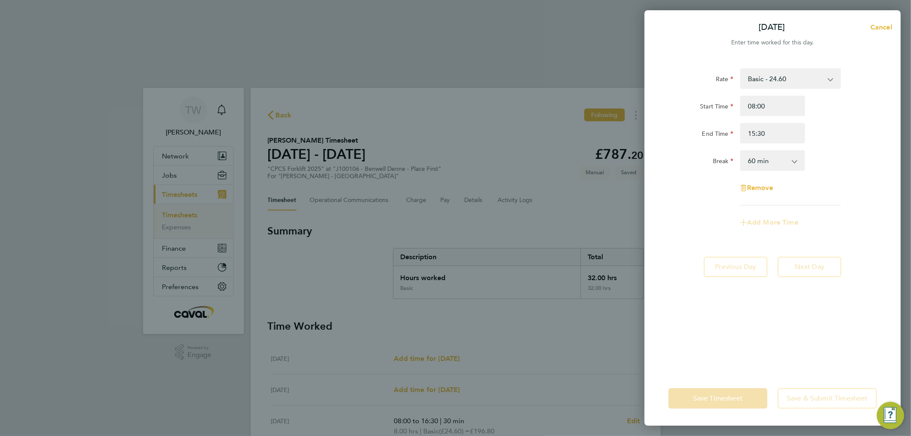
click at [770, 158] on select "0 min 15 min 30 min 45 min 60 min 75 min 90 min" at bounding box center [767, 160] width 53 height 19
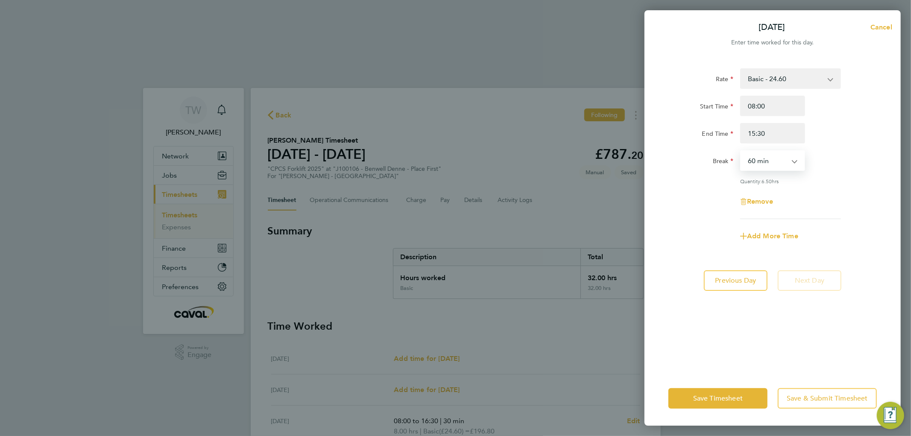
select select "30"
click at [741, 151] on select "0 min 15 min 30 min 45 min 60 min 75 min 90 min" at bounding box center [767, 160] width 53 height 19
click at [707, 390] on button "Save Timesheet" at bounding box center [718, 398] width 99 height 21
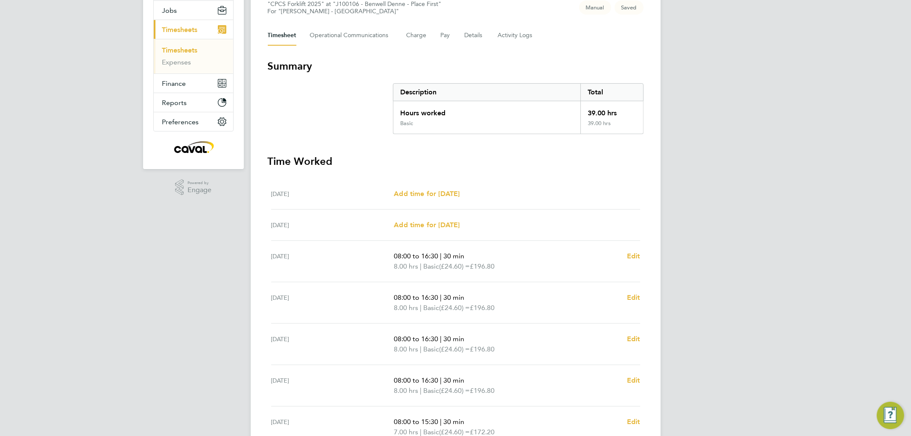
scroll to position [187, 0]
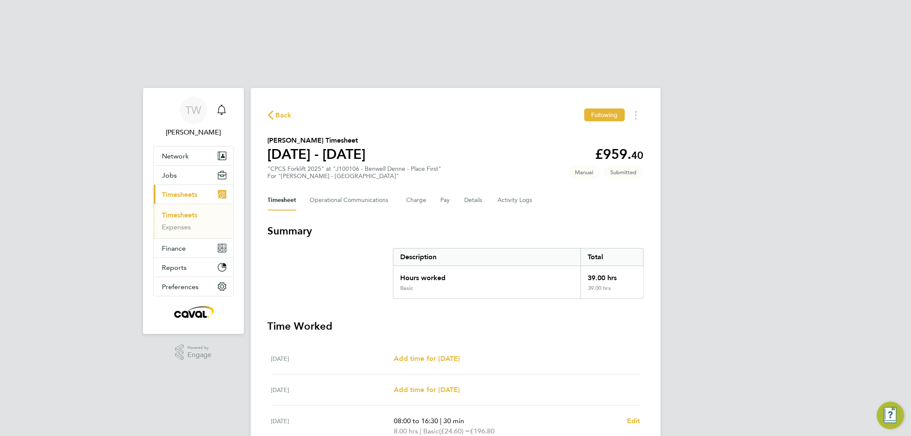
click at [190, 211] on link "Timesheets" at bounding box center [179, 215] width 35 height 8
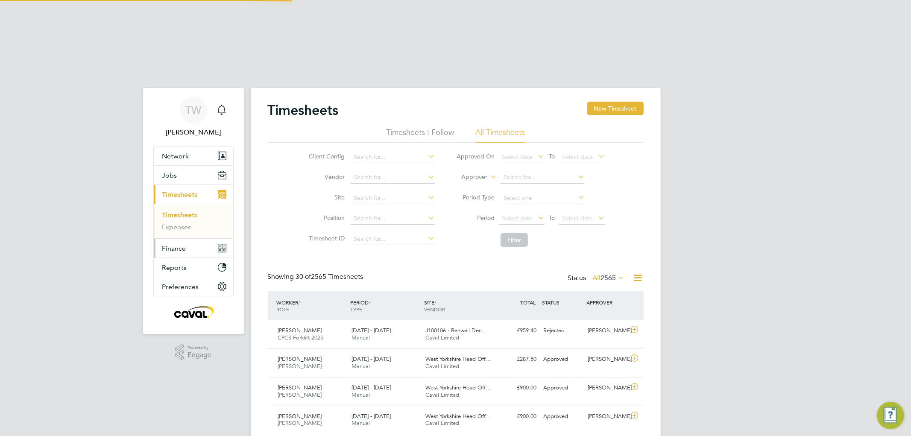
scroll to position [21, 74]
drag, startPoint x: 558, startPoint y: 24, endPoint x: 541, endPoint y: 35, distance: 19.9
click at [223, 105] on icon "Main navigation" at bounding box center [222, 110] width 10 height 10
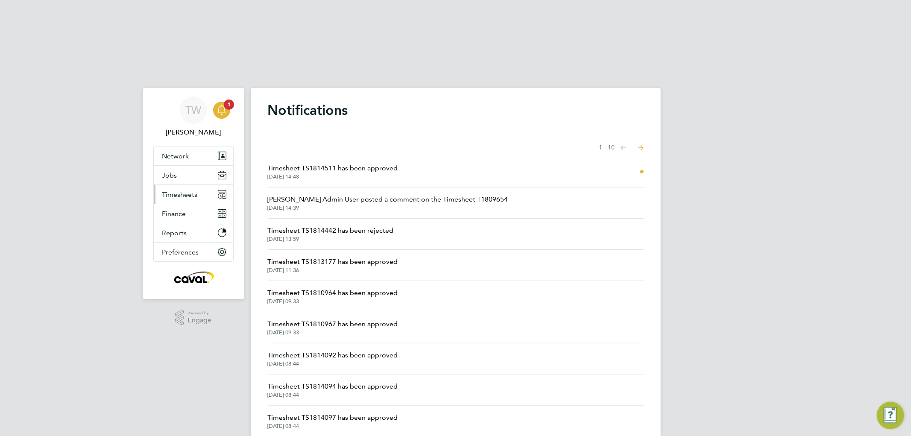
click at [187, 191] on span "Timesheets" at bounding box center [179, 195] width 35 height 8
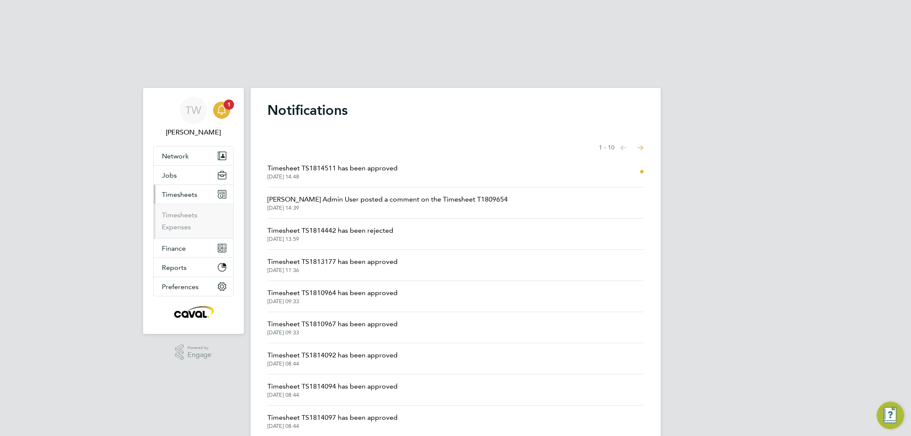
click at [184, 204] on ul "Timesheets Expenses" at bounding box center [193, 221] width 79 height 35
click at [184, 211] on link "Timesheets" at bounding box center [179, 215] width 35 height 8
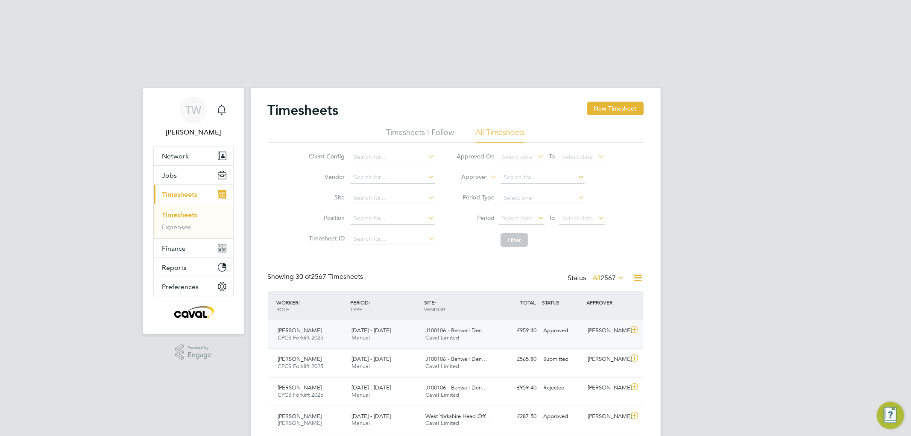
click at [387, 324] on div "23 - 29 Aug 2025 Manual" at bounding box center [385, 334] width 74 height 21
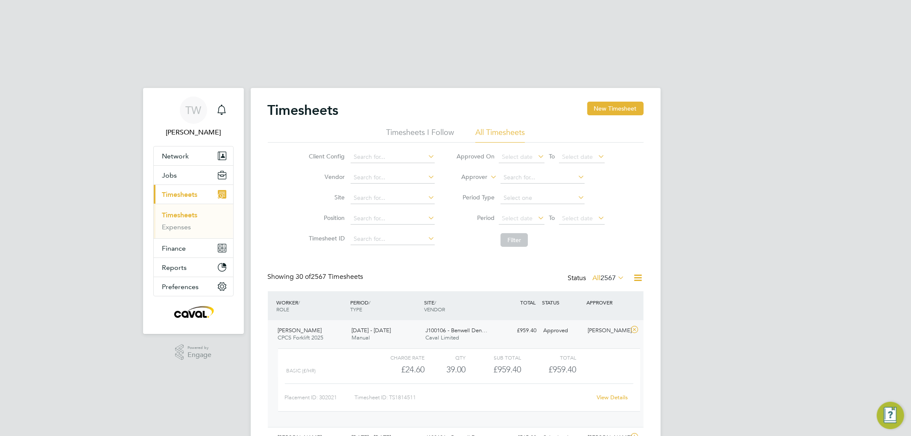
click at [607, 394] on link "View Details" at bounding box center [612, 397] width 31 height 7
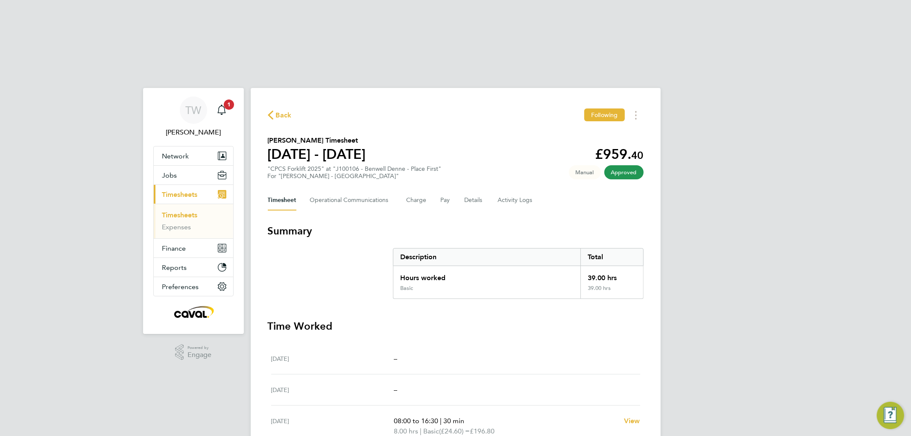
click at [187, 211] on link "Timesheets" at bounding box center [179, 215] width 35 height 8
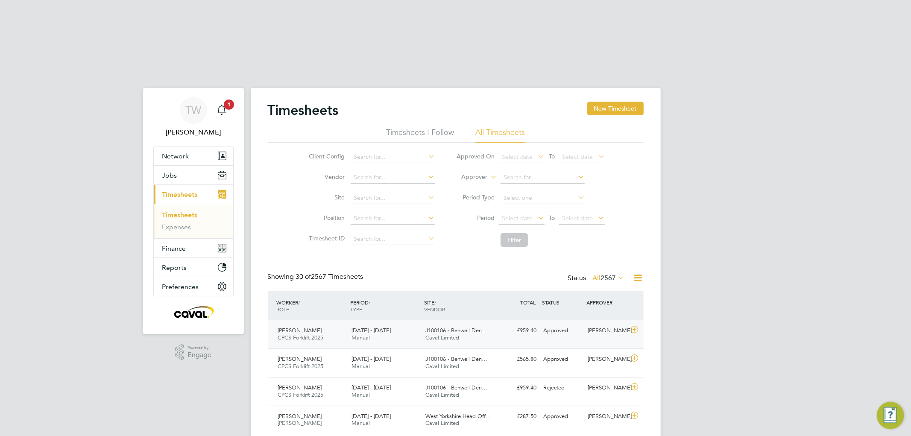
click at [506, 324] on div "£959.40 Approved" at bounding box center [518, 331] width 44 height 14
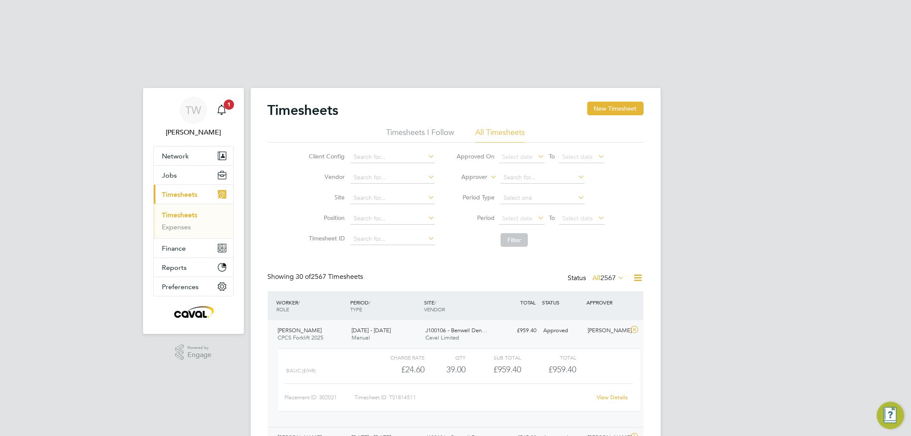
click at [391, 431] on div "16 - 22 Aug 2025 Manual" at bounding box center [385, 441] width 74 height 21
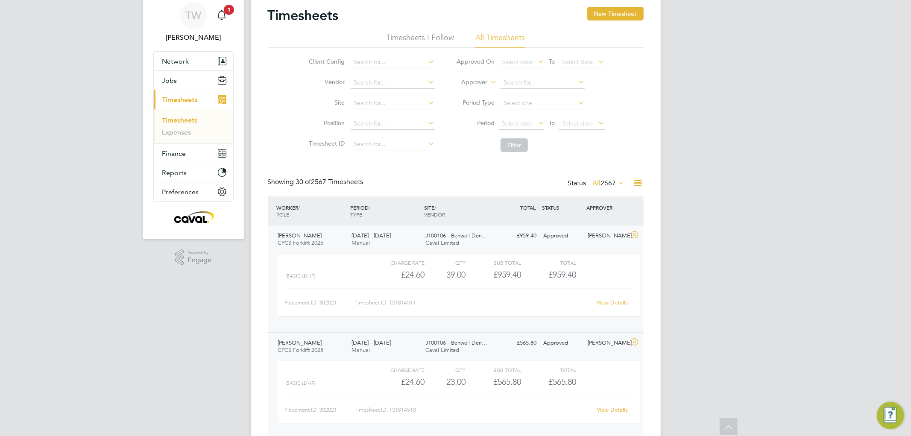
click at [610, 406] on link "View Details" at bounding box center [612, 409] width 31 height 7
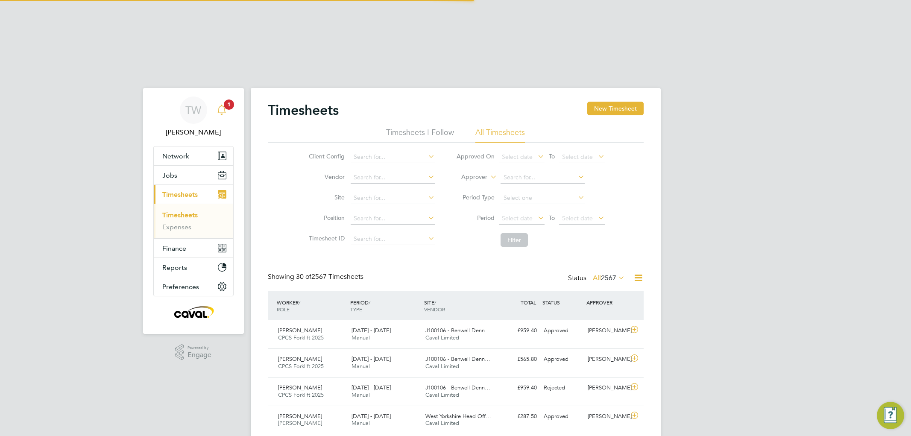
click at [220, 102] on div "Main navigation" at bounding box center [221, 110] width 17 height 17
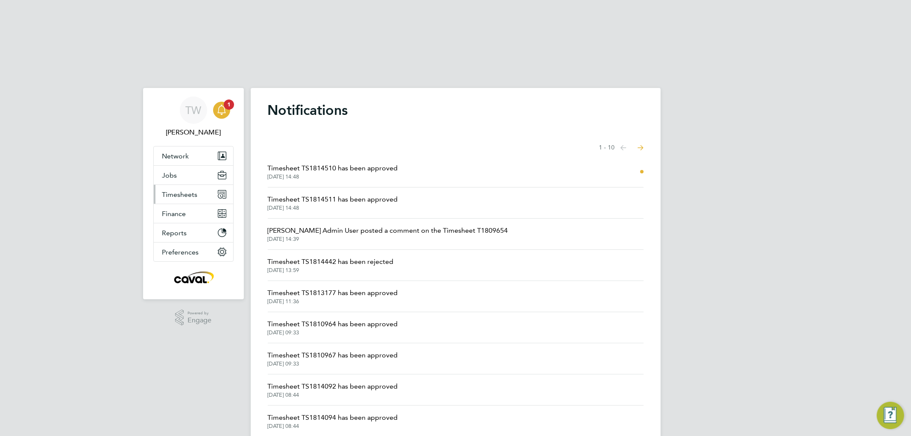
click at [197, 185] on button "Timesheets" at bounding box center [193, 194] width 79 height 19
click at [203, 185] on button "Timesheets" at bounding box center [193, 194] width 79 height 19
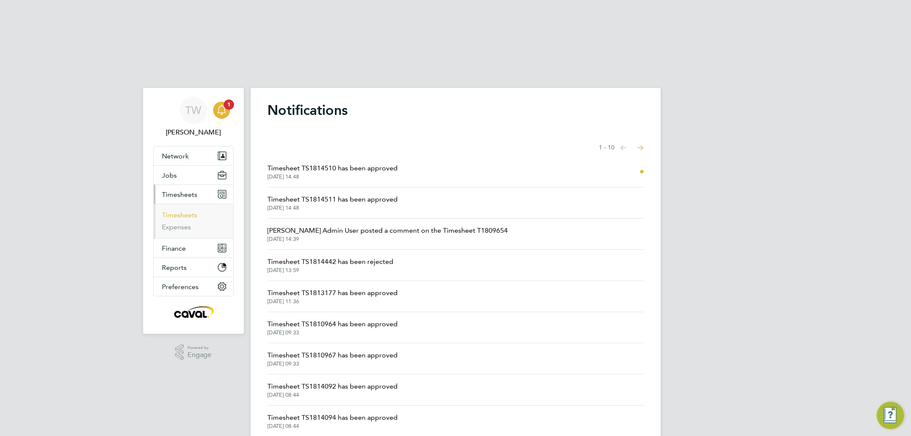
click at [182, 211] on link "Timesheets" at bounding box center [179, 215] width 35 height 8
